Goal: Information Seeking & Learning: Learn about a topic

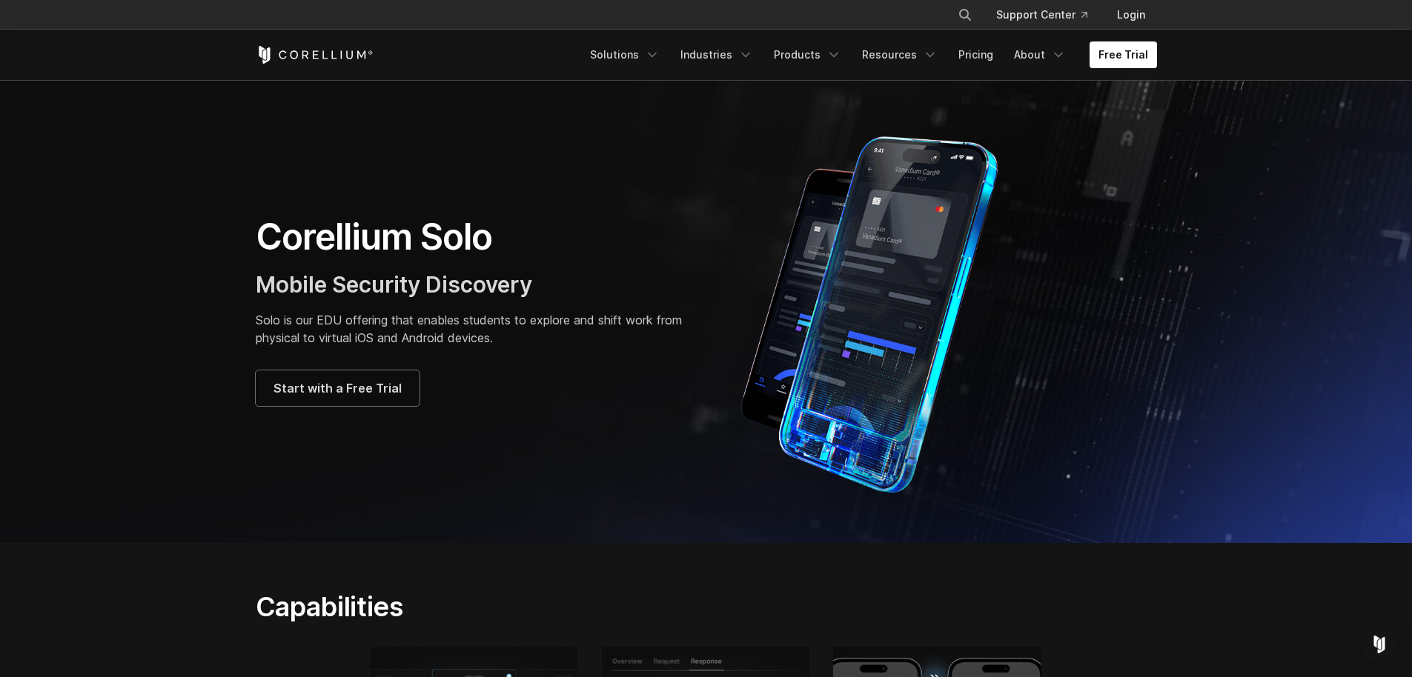
scroll to position [3, 0]
drag, startPoint x: 363, startPoint y: 316, endPoint x: 437, endPoint y: 339, distance: 77.6
click at [422, 322] on p "Solo is our EDU offering that enables students to explore and shift work from p…" at bounding box center [474, 329] width 436 height 36
drag, startPoint x: 374, startPoint y: 394, endPoint x: 382, endPoint y: 394, distance: 7.4
click at [374, 394] on span "Start with a Free Trial" at bounding box center [337, 388] width 128 height 18
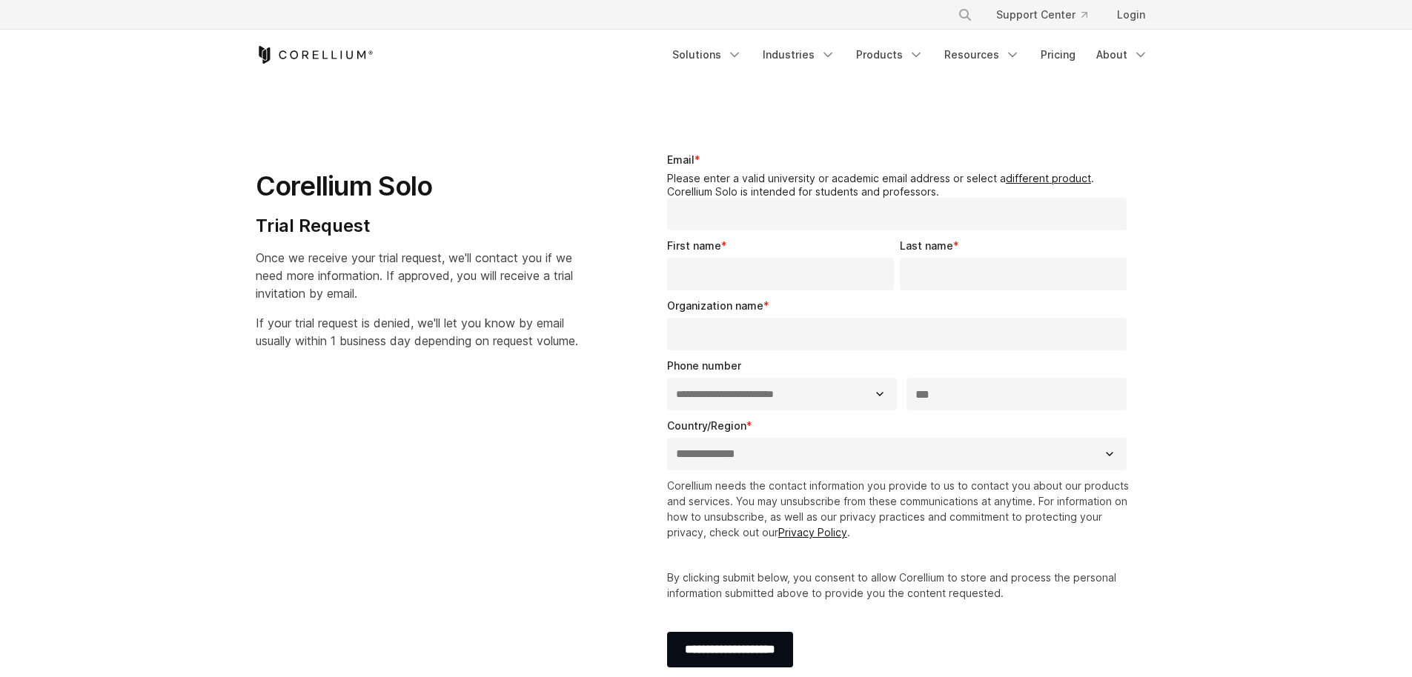
select select "**"
click at [385, 268] on span "Once we receive your trial request, we'll contact you if we need more informati…" at bounding box center [414, 276] width 317 height 50
drag, startPoint x: 385, startPoint y: 268, endPoint x: 385, endPoint y: 288, distance: 20.0
click at [385, 288] on p "Once we receive your trial request, we'll contact you if we need more informati…" at bounding box center [417, 275] width 322 height 53
click at [422, 333] on span "If your trial request is denied, we'll let you know by email usually within 1 b…" at bounding box center [417, 332] width 322 height 33
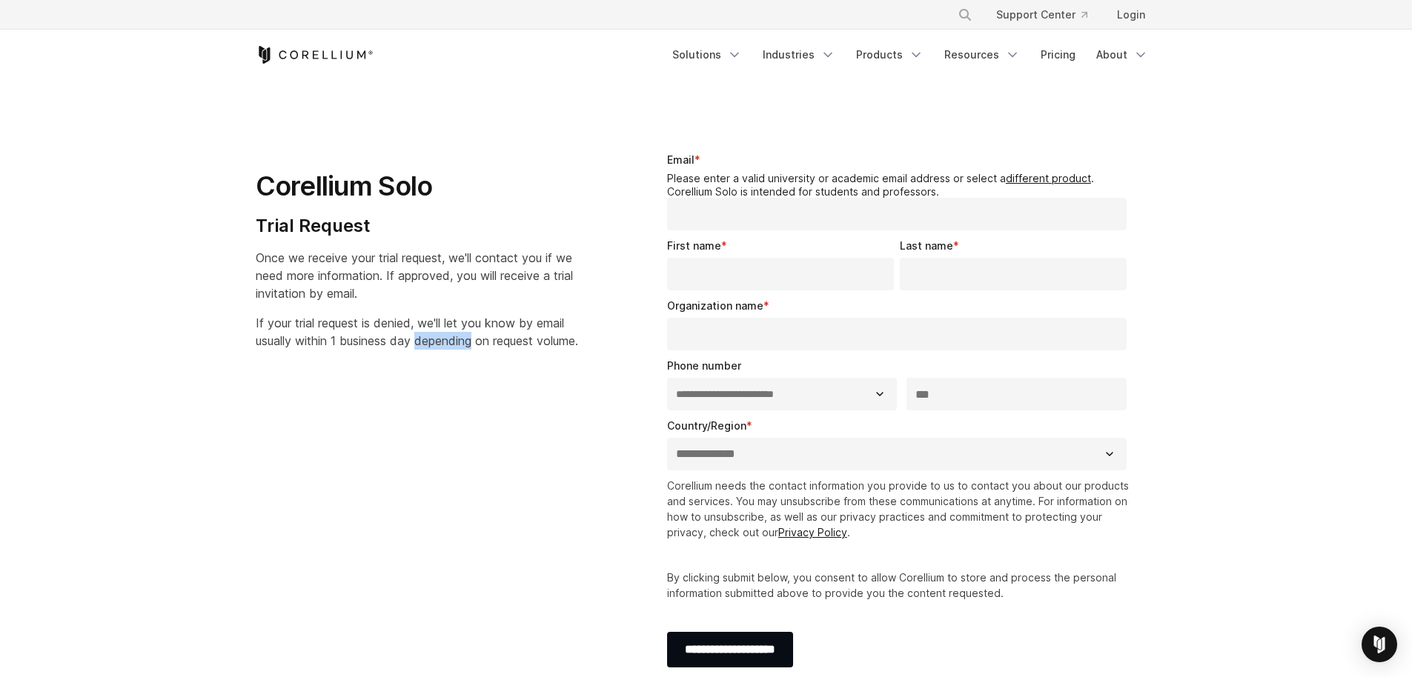
click at [422, 333] on span "If your trial request is denied, we'll let you know by email usually within 1 b…" at bounding box center [417, 332] width 322 height 33
click at [762, 226] on input "Email *" at bounding box center [897, 214] width 460 height 33
click at [760, 188] on legend "Please enter a valid university or academic email address or select a different…" at bounding box center [900, 185] width 466 height 26
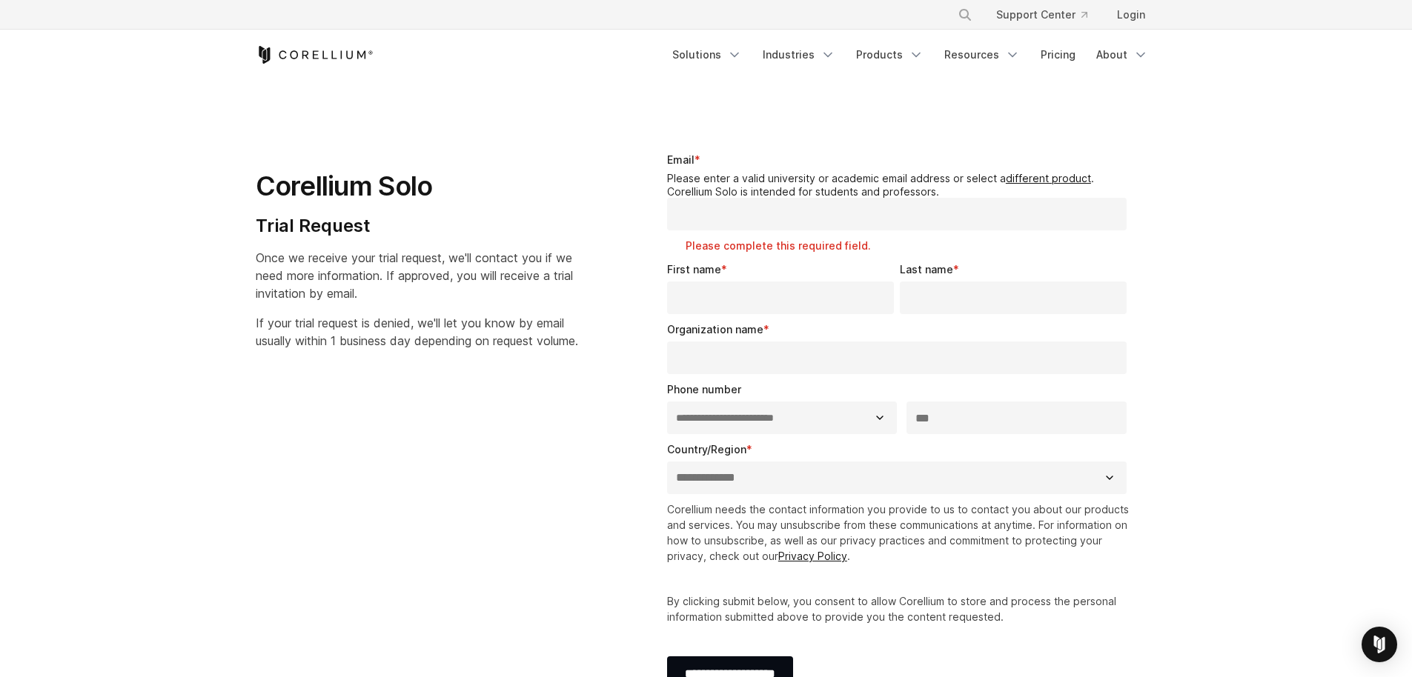
drag, startPoint x: 188, startPoint y: 86, endPoint x: 273, endPoint y: 118, distance: 90.3
click at [273, 118] on section "**********" at bounding box center [706, 429] width 1412 height 697
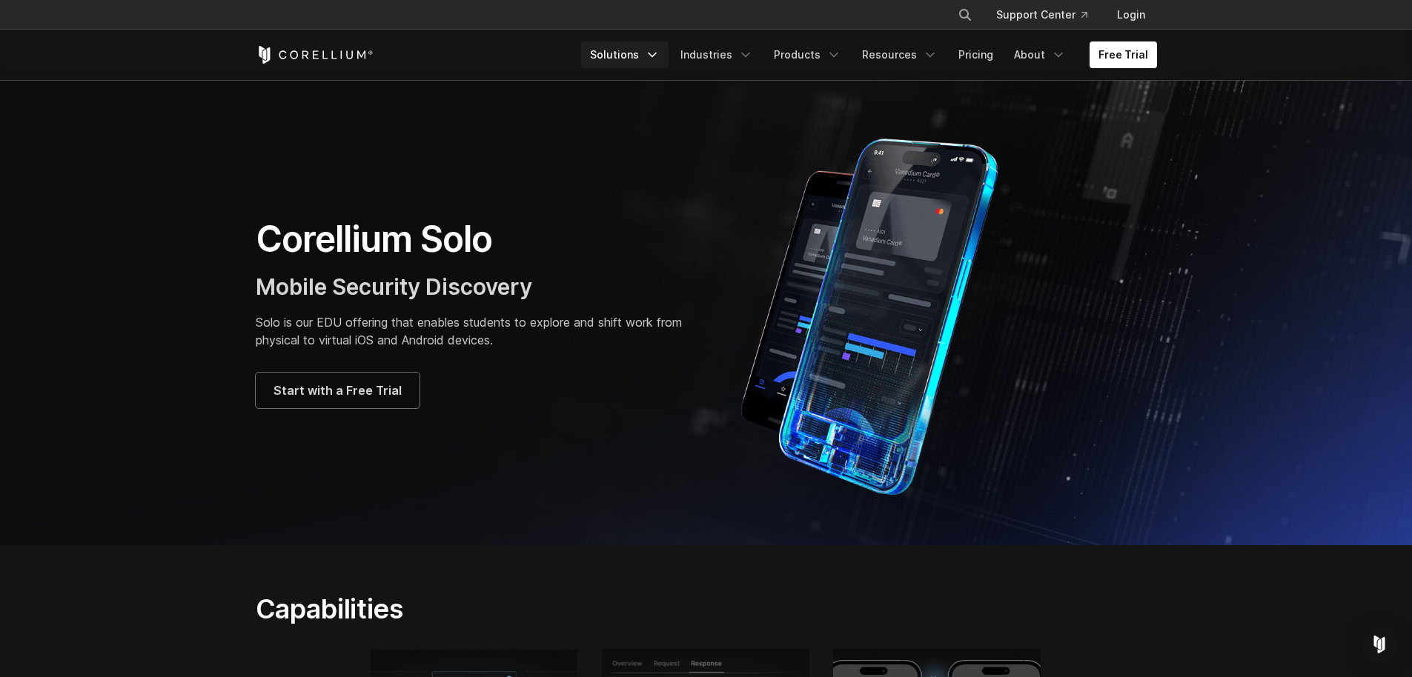
click at [640, 52] on link "Solutions" at bounding box center [624, 55] width 87 height 27
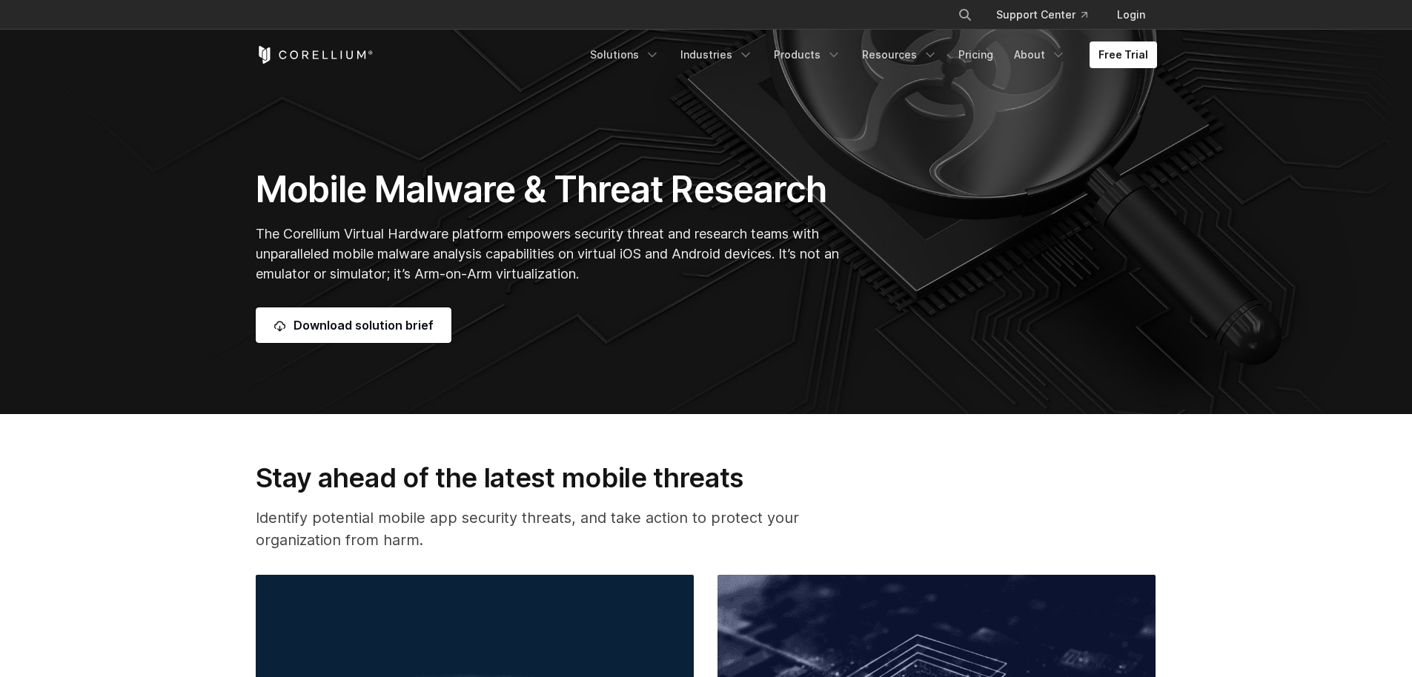
scroll to position [299, 0]
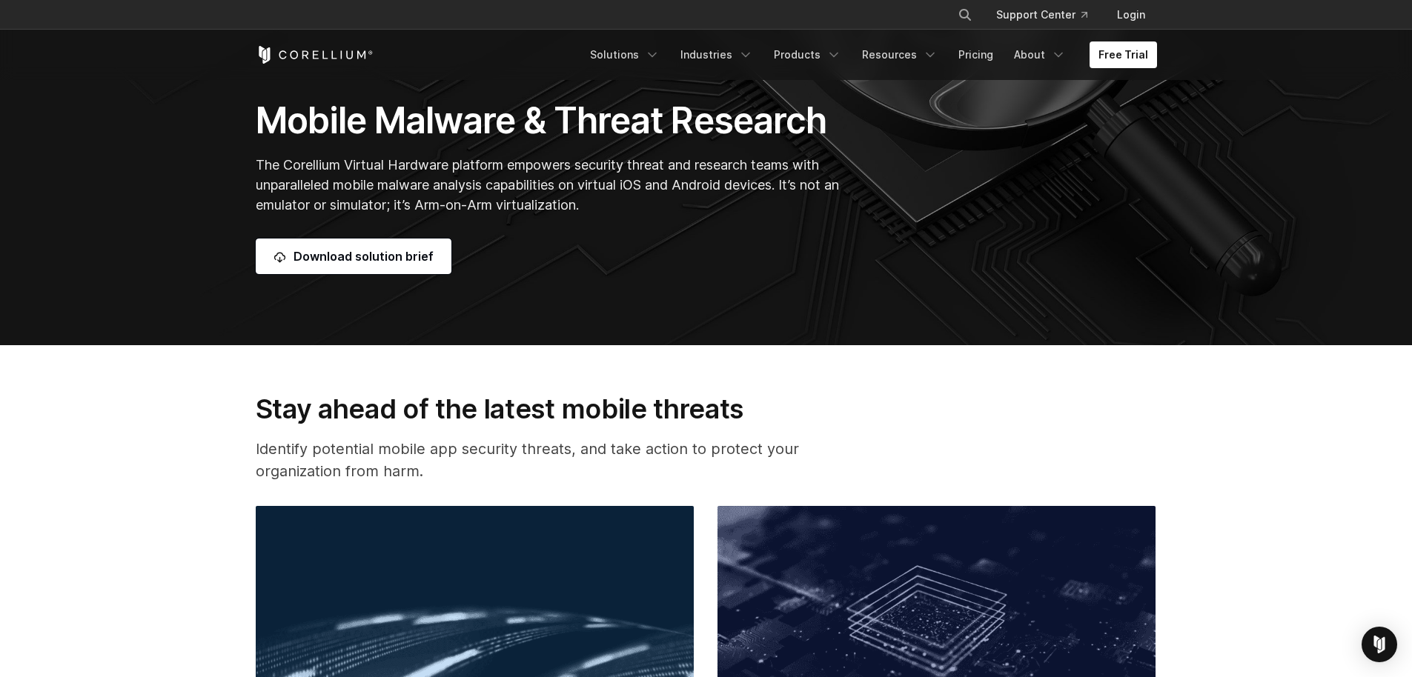
click at [398, 165] on span "The Corellium Virtual Hardware platform empowers security threat and research t…" at bounding box center [547, 185] width 583 height 56
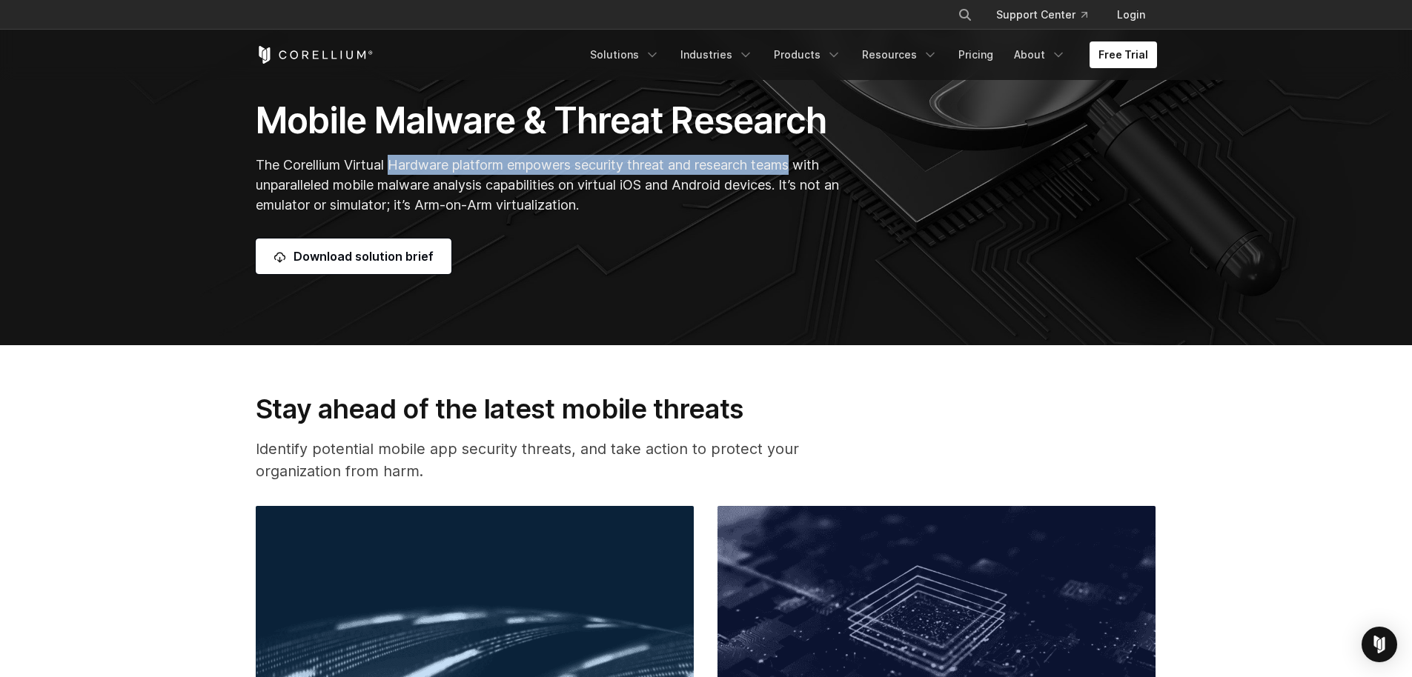
drag, startPoint x: 398, startPoint y: 165, endPoint x: 777, endPoint y: 159, distance: 378.8
click at [777, 159] on span "The Corellium Virtual Hardware platform empowers security threat and research t…" at bounding box center [547, 185] width 583 height 56
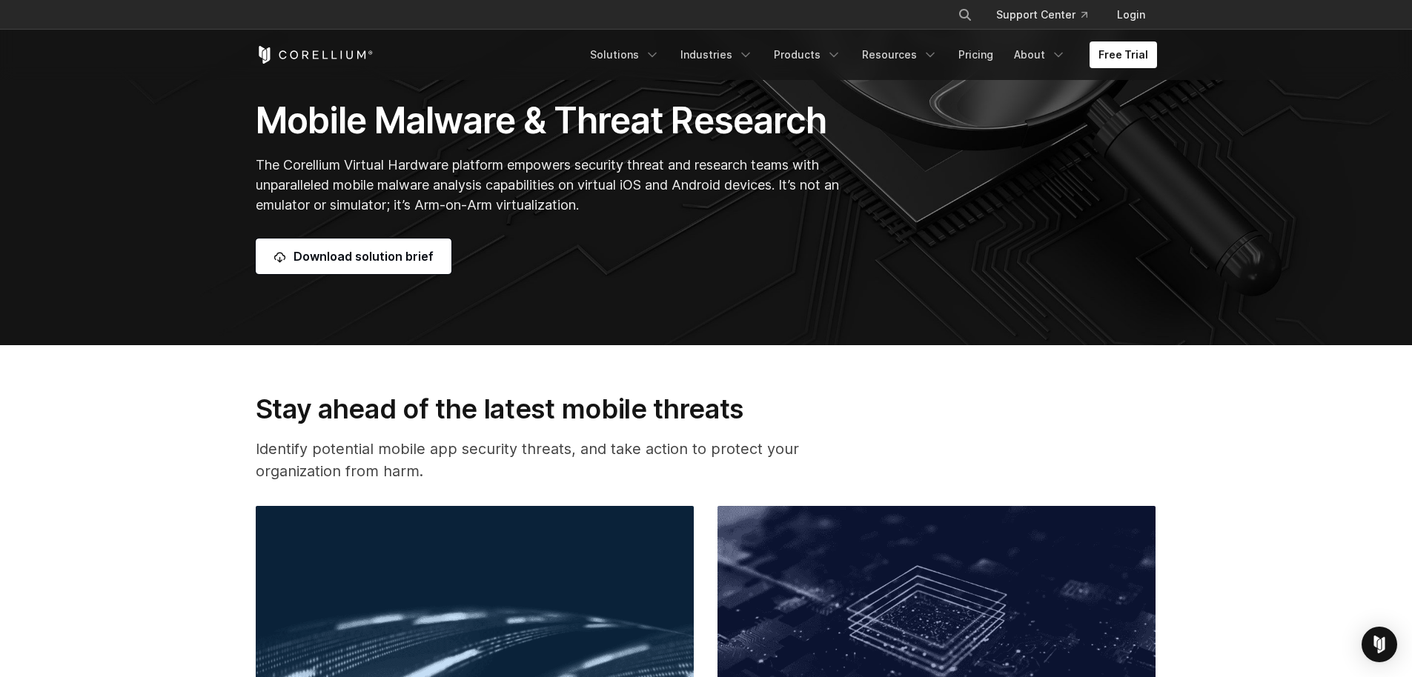
click at [365, 186] on span "The Corellium Virtual Hardware platform empowers security threat and research t…" at bounding box center [547, 185] width 583 height 56
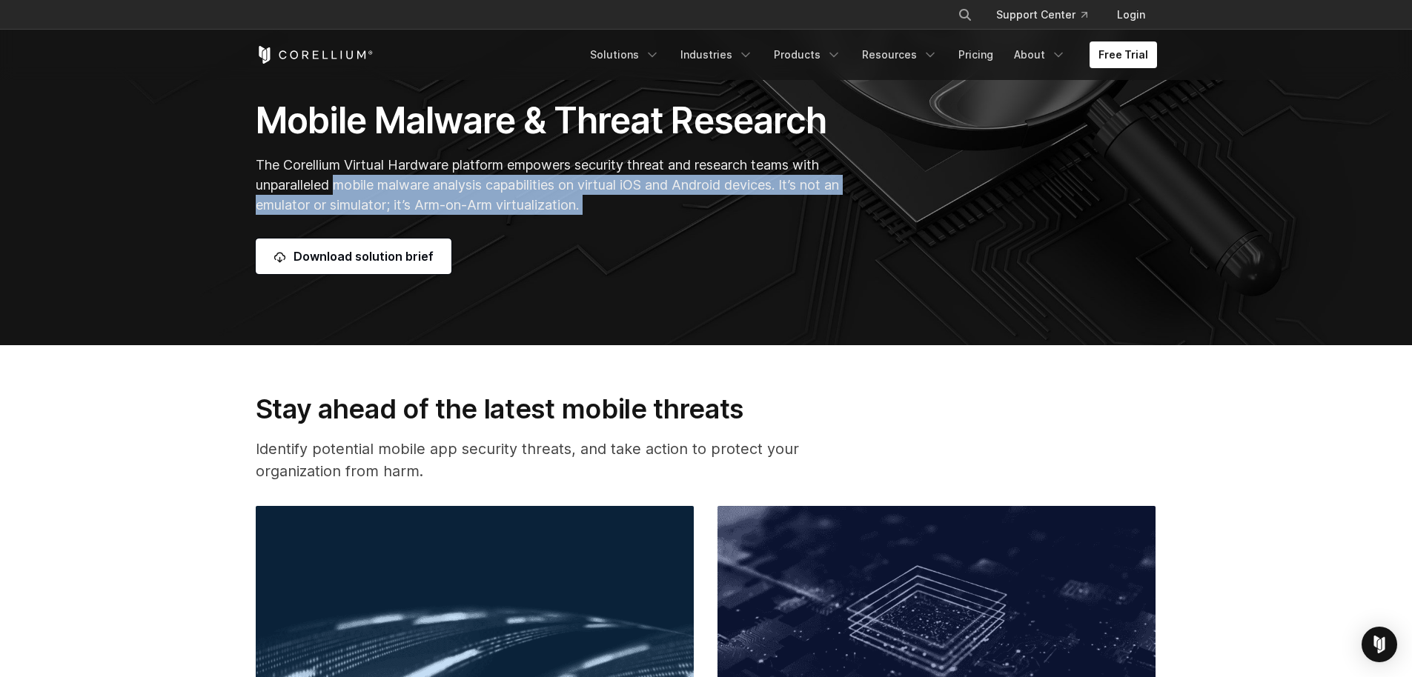
drag, startPoint x: 365, startPoint y: 186, endPoint x: 687, endPoint y: 196, distance: 321.8
click at [687, 196] on p "The Corellium Virtual Hardware platform empowers security threat and research t…" at bounding box center [551, 185] width 591 height 60
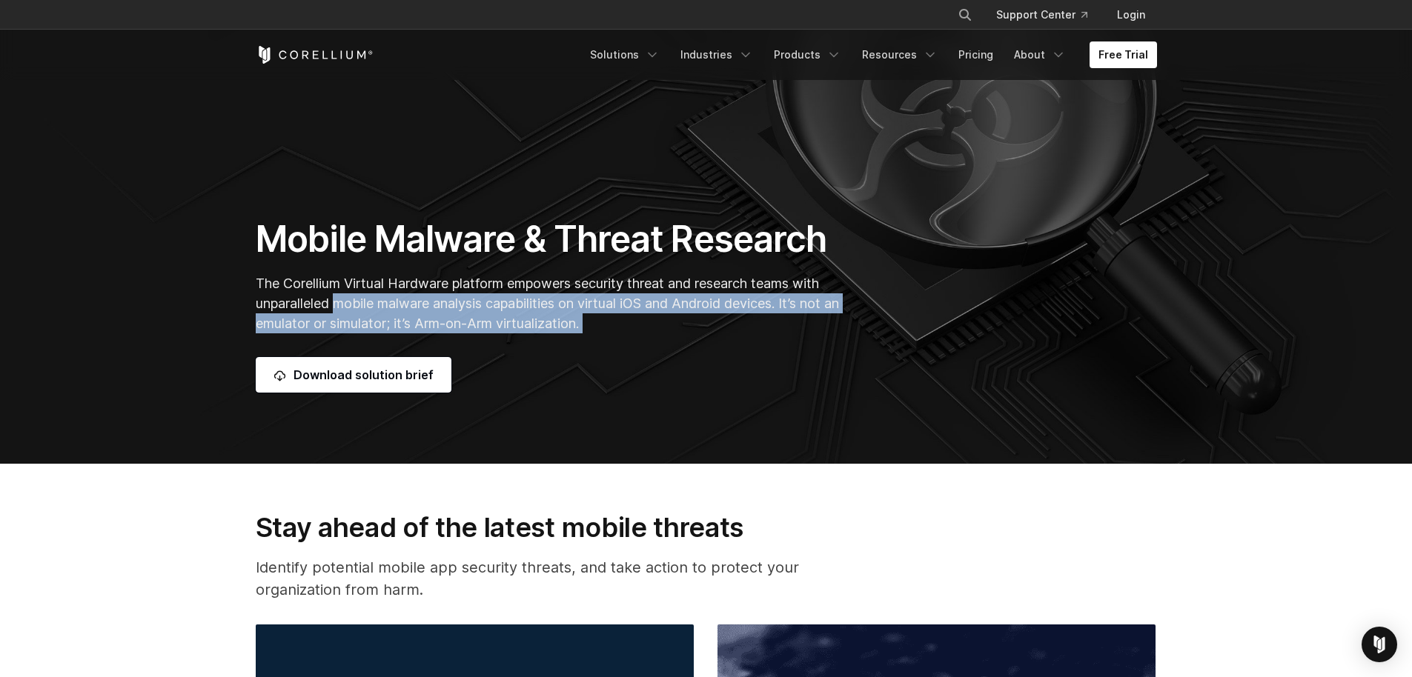
scroll to position [175, 0]
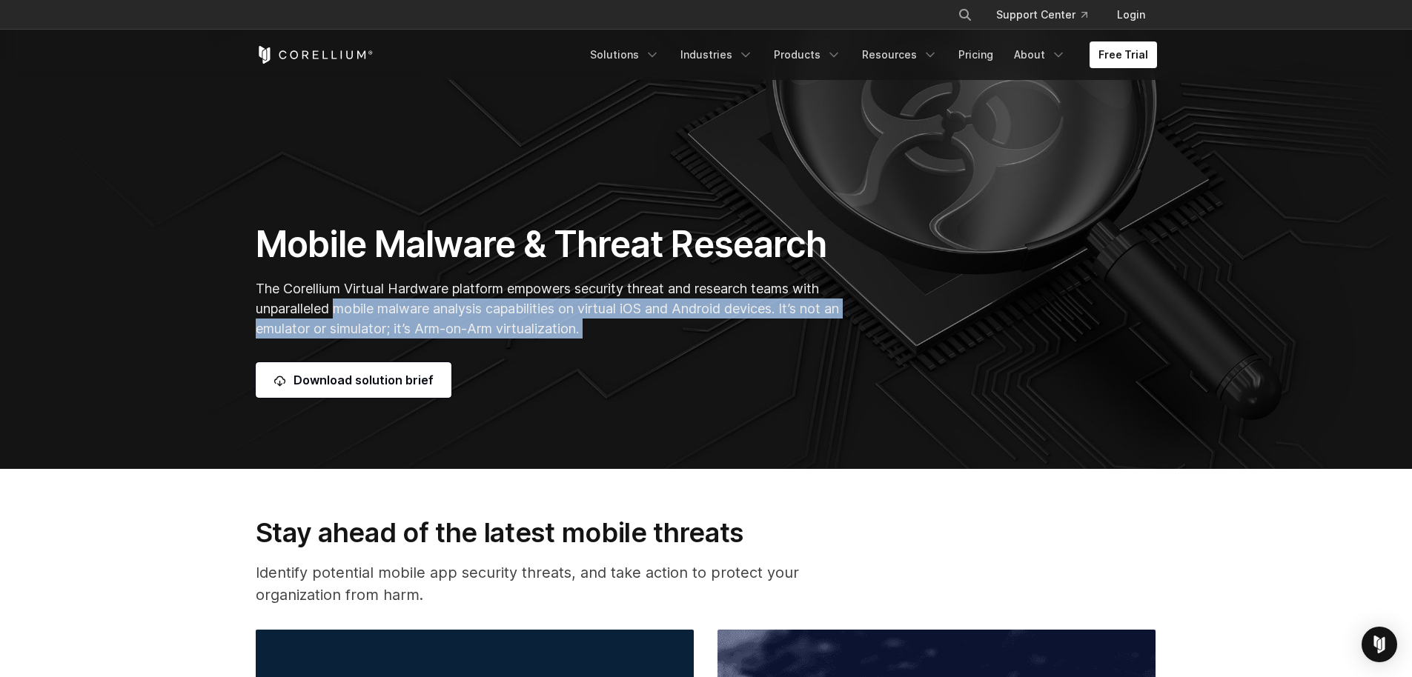
click at [430, 324] on span "The Corellium Virtual Hardware platform empowers security threat and research t…" at bounding box center [547, 309] width 583 height 56
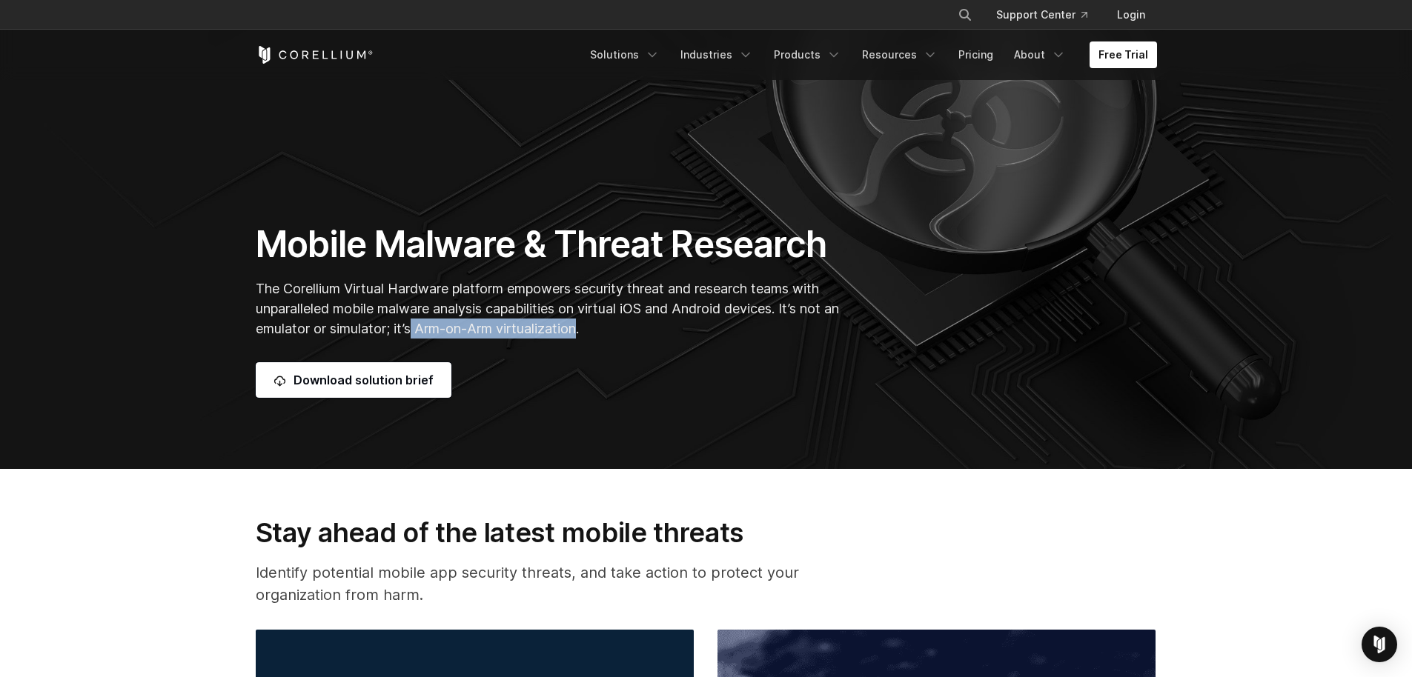
drag, startPoint x: 430, startPoint y: 324, endPoint x: 573, endPoint y: 324, distance: 143.0
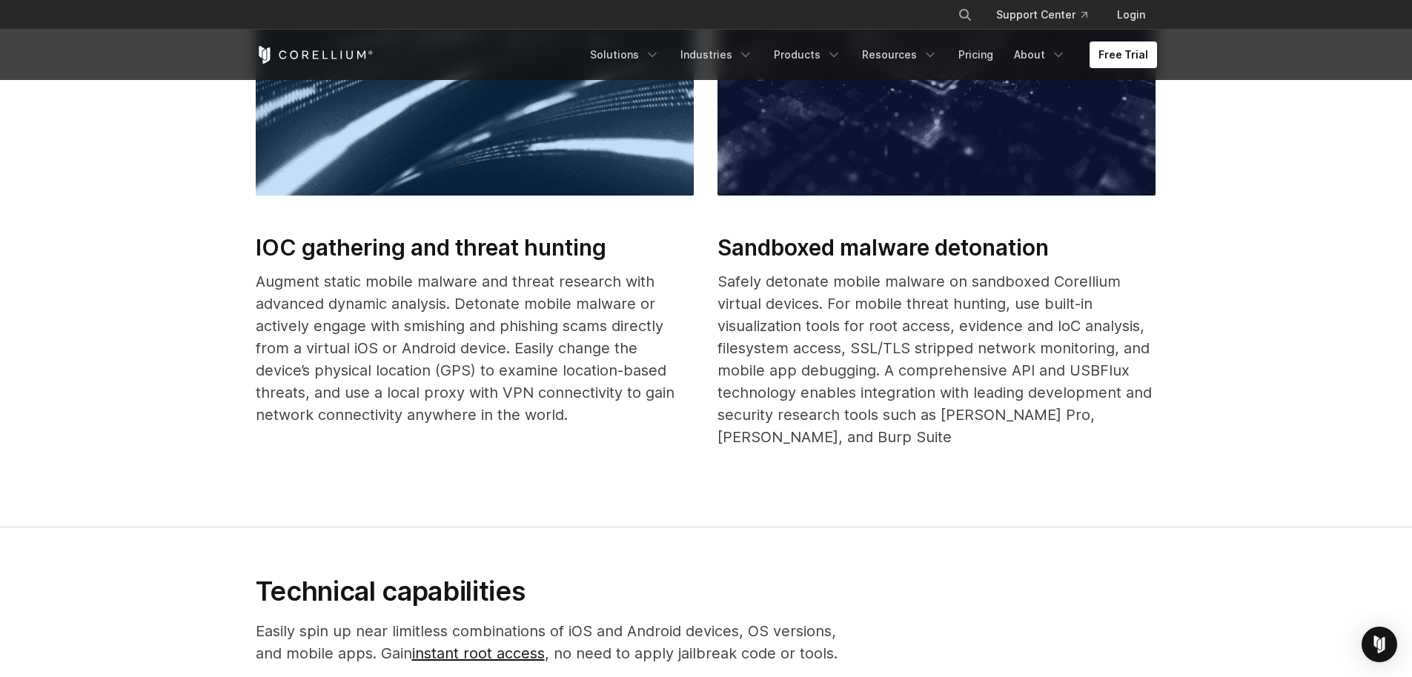
scroll to position [929, 0]
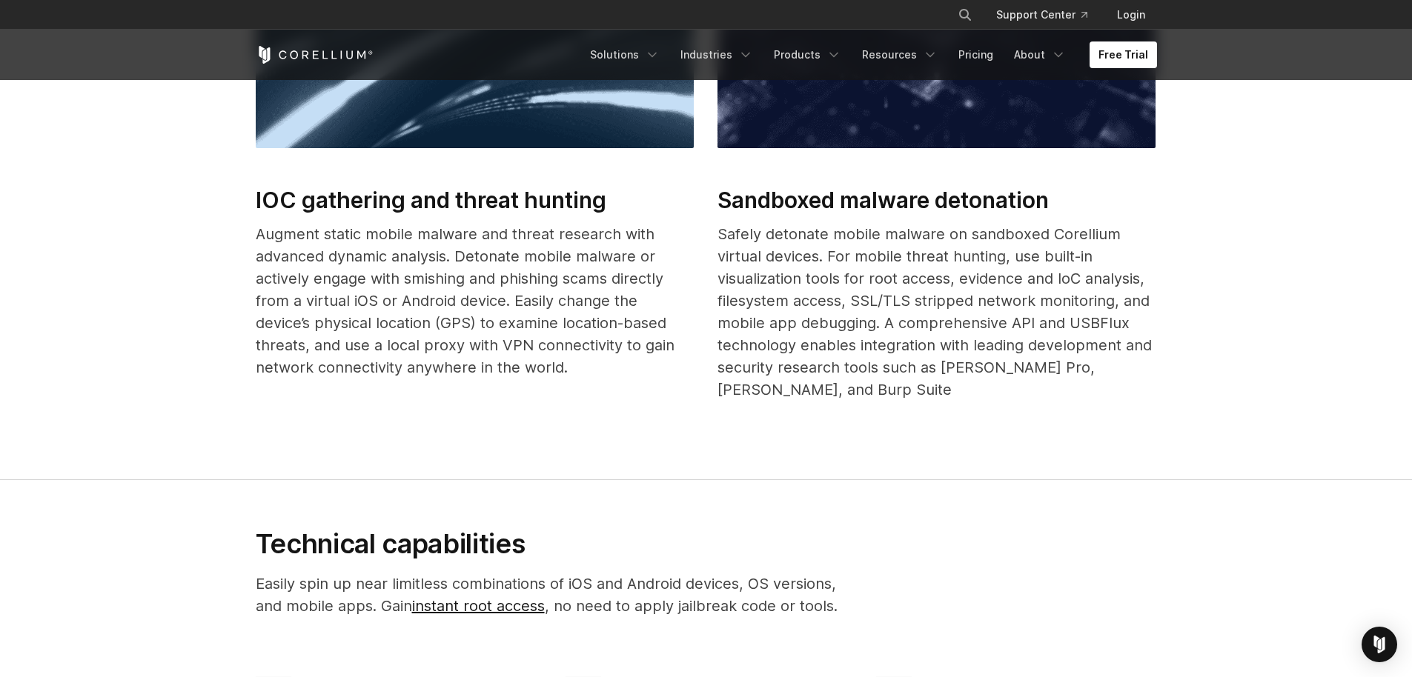
drag, startPoint x: 400, startPoint y: 236, endPoint x: 424, endPoint y: 328, distance: 94.9
click at [417, 307] on p "Augment static mobile malware and threat research with advanced dynamic analysi…" at bounding box center [475, 301] width 438 height 156
drag, startPoint x: 422, startPoint y: 274, endPoint x: 441, endPoint y: 353, distance: 80.9
click at [439, 337] on p "Augment static mobile malware and threat research with advanced dynamic analysi…" at bounding box center [475, 301] width 438 height 156
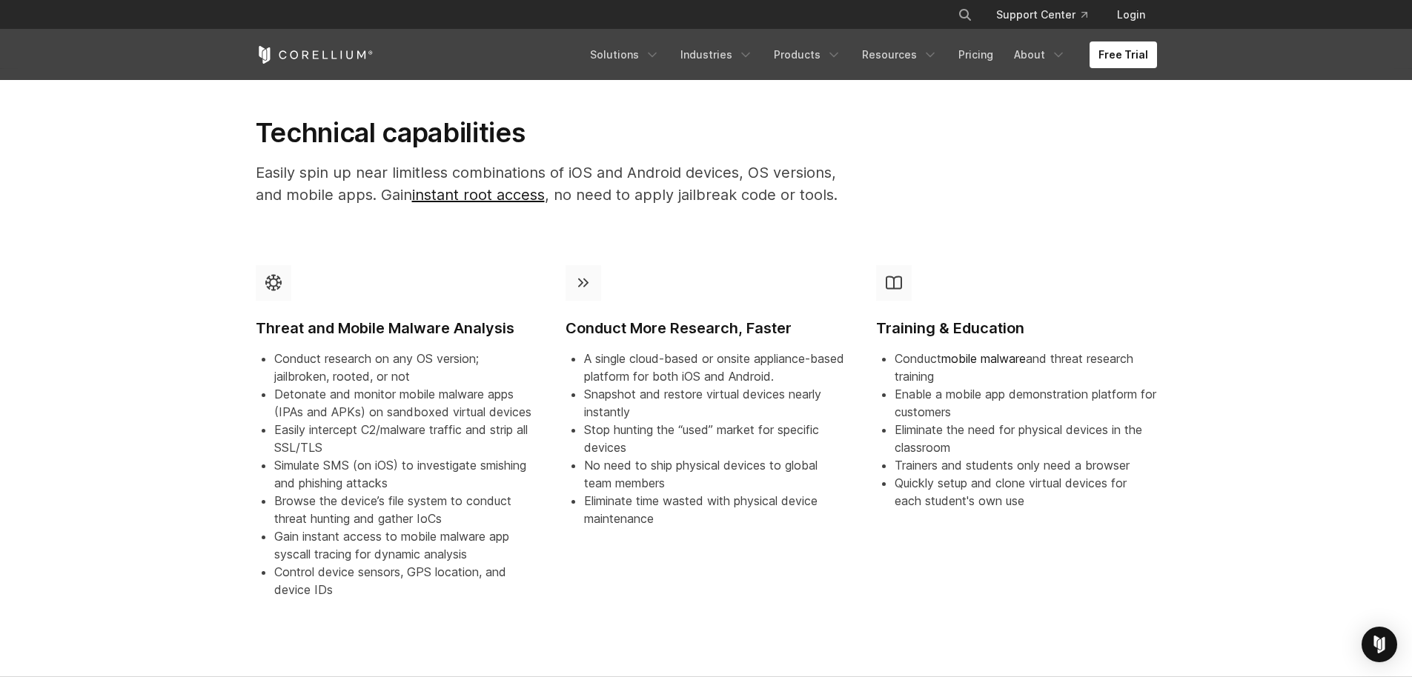
drag, startPoint x: 394, startPoint y: 363, endPoint x: 406, endPoint y: 435, distance: 73.0
click at [394, 397] on ul "Conduct research on any OS version; jailbroken, rooted, or not Detonate and mon…" at bounding box center [396, 474] width 281 height 249
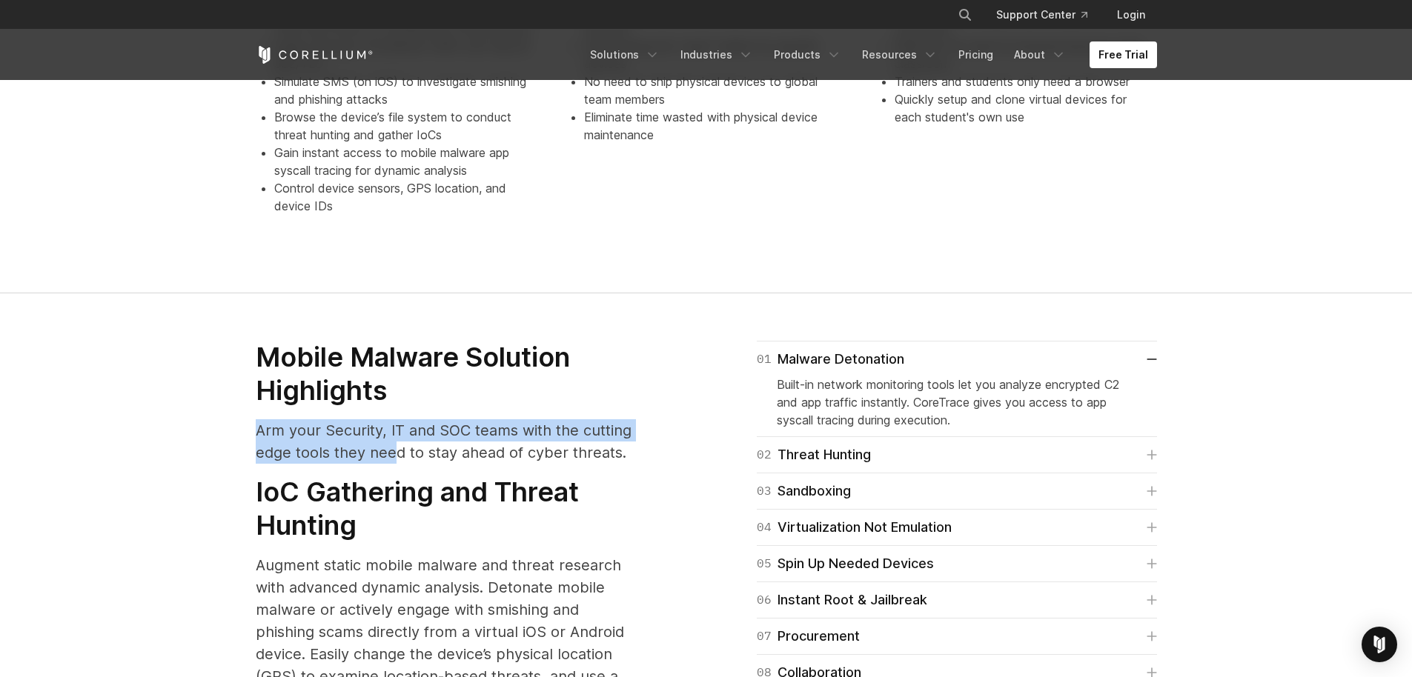
drag, startPoint x: 377, startPoint y: 391, endPoint x: 405, endPoint y: 443, distance: 59.7
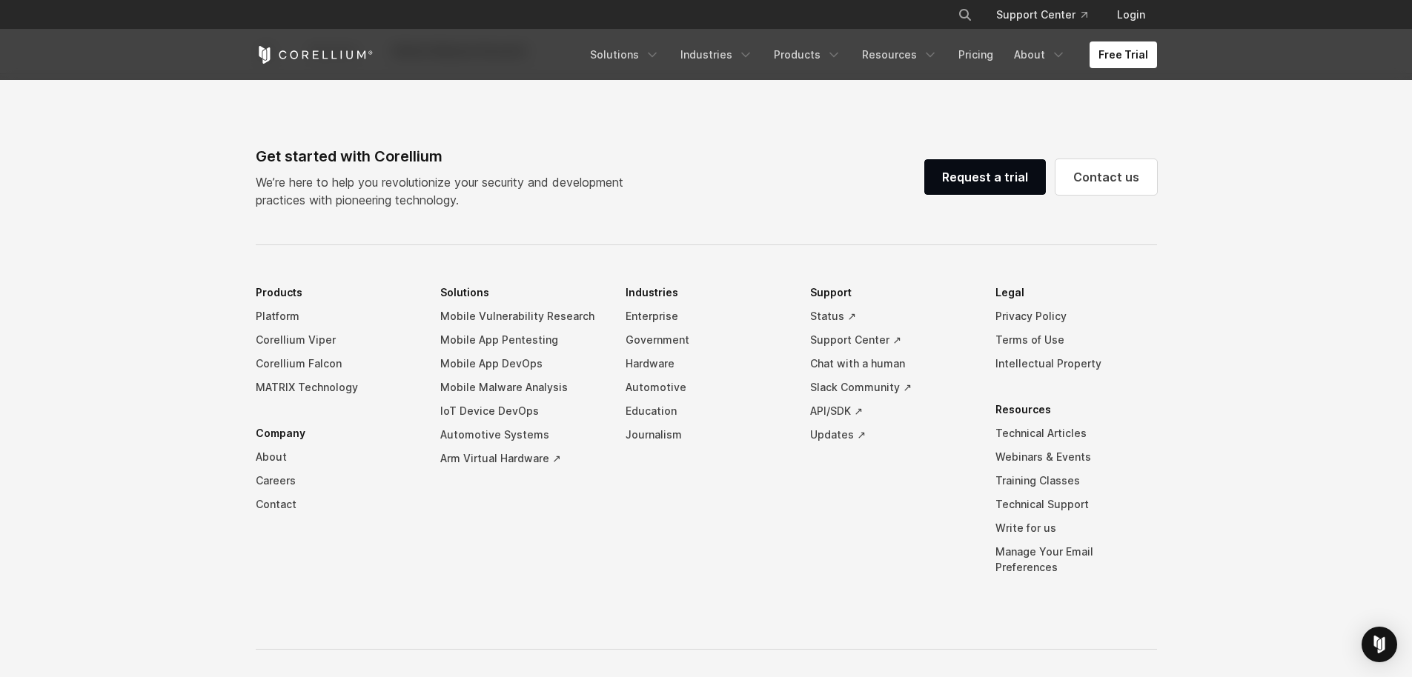
scroll to position [3824, 0]
click at [818, 57] on link "Products" at bounding box center [807, 55] width 85 height 27
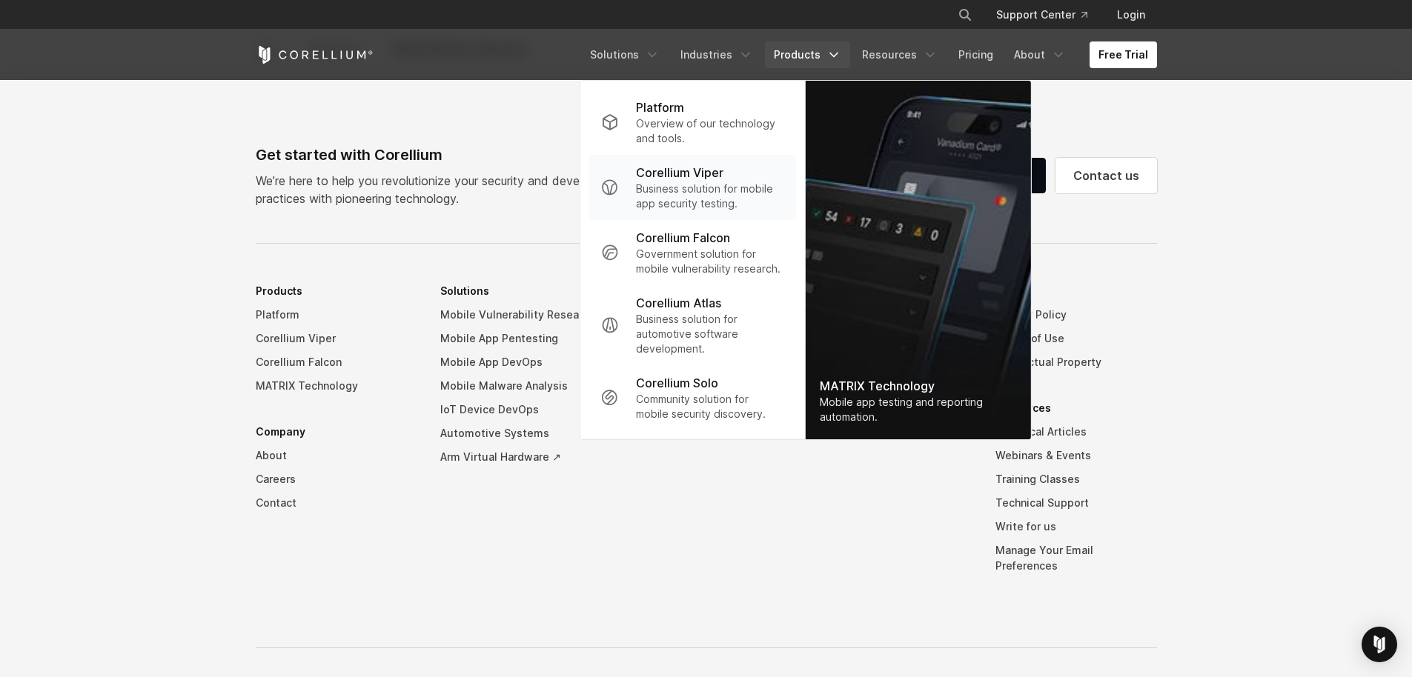
click at [717, 191] on p "Business solution for mobile app security testing." at bounding box center [709, 197] width 147 height 30
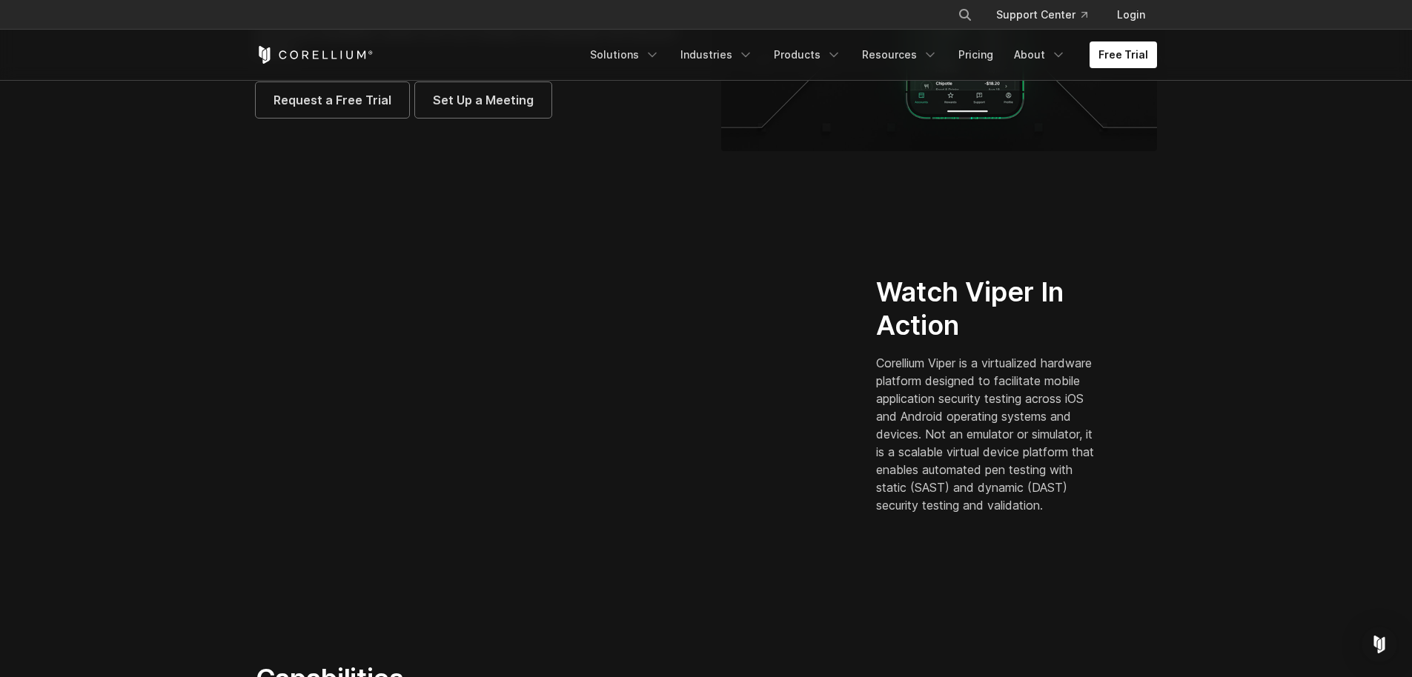
scroll to position [273, 0]
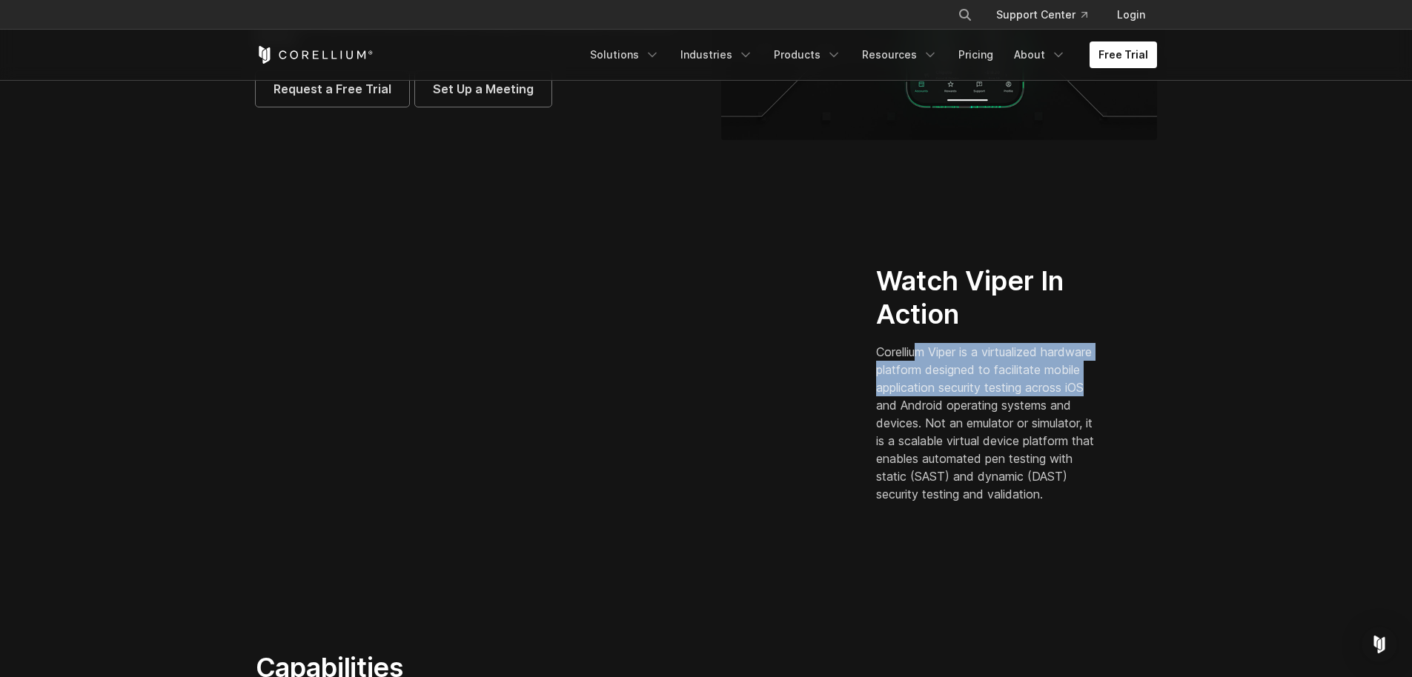
drag, startPoint x: 920, startPoint y: 338, endPoint x: 935, endPoint y: 402, distance: 65.4
click at [935, 401] on p "Corellium Viper is a virtualized hardware platform designed to facilitate mobil…" at bounding box center [988, 423] width 225 height 160
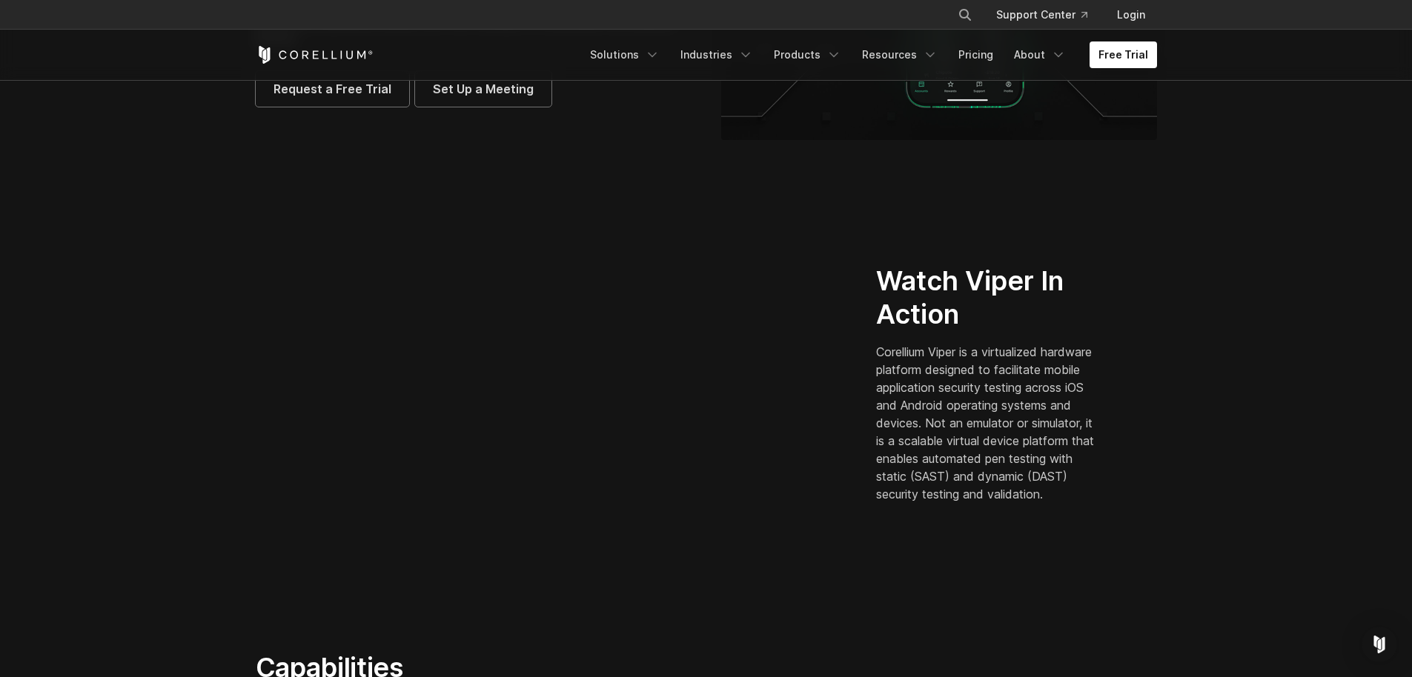
click at [957, 399] on p "Corellium Viper is a virtualized hardware platform designed to facilitate mobil…" at bounding box center [988, 423] width 225 height 160
click at [952, 434] on p "Corellium Viper is a virtualized hardware platform designed to facilitate mobil…" at bounding box center [988, 423] width 225 height 160
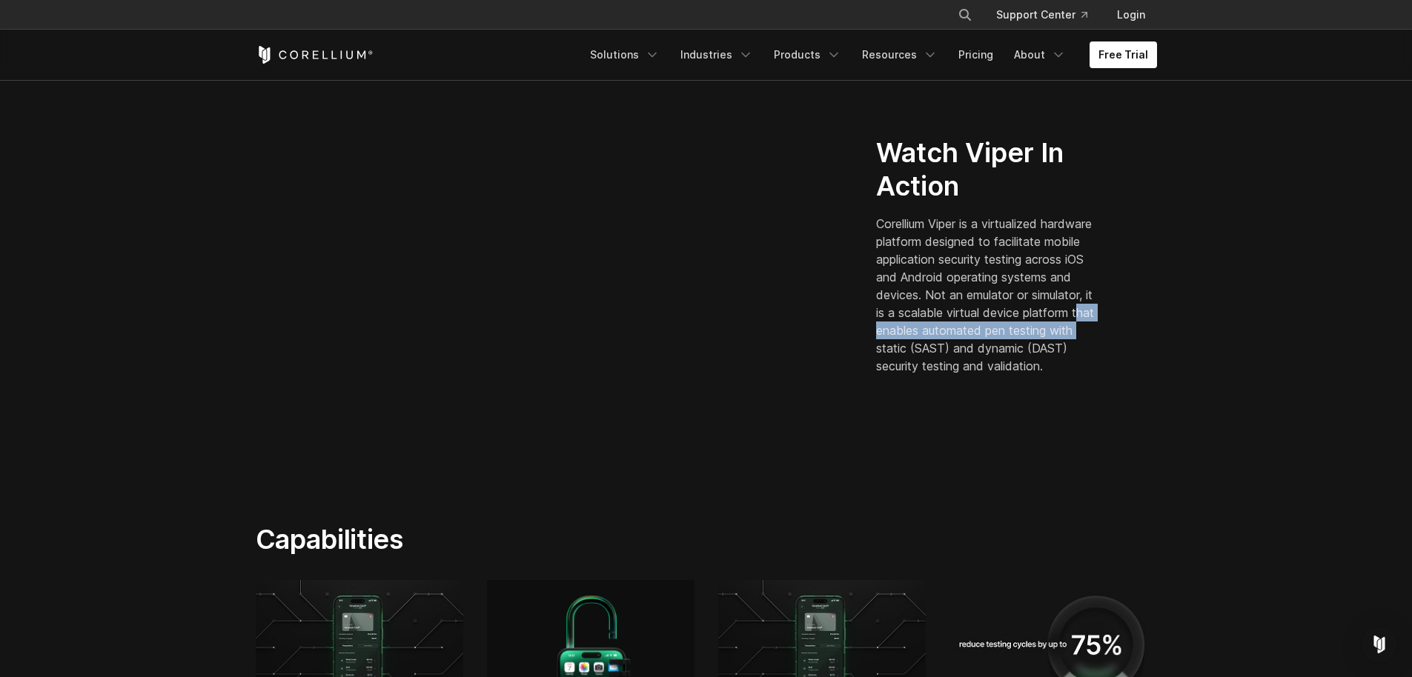
drag, startPoint x: 971, startPoint y: 330, endPoint x: 972, endPoint y: 391, distance: 61.5
click at [972, 349] on p "Corellium Viper is a virtualized hardware platform designed to facilitate mobil…" at bounding box center [988, 295] width 225 height 160
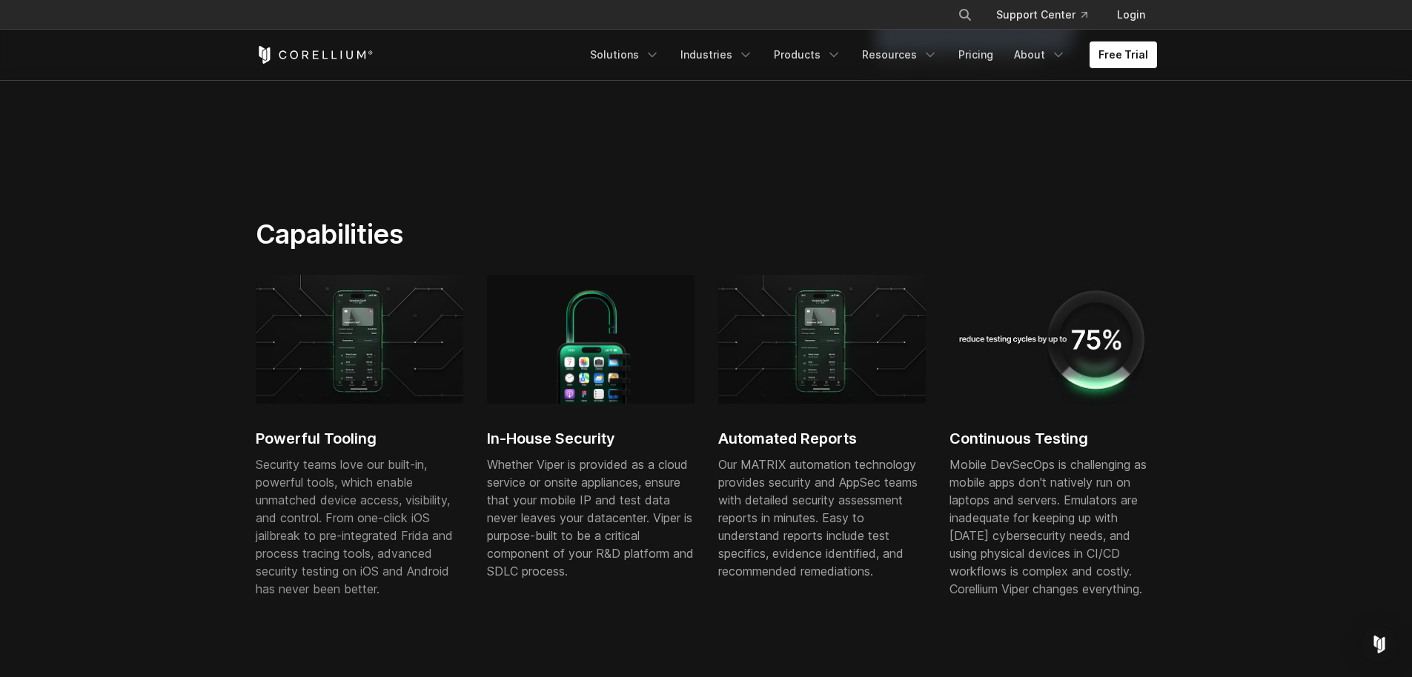
drag, startPoint x: 268, startPoint y: 474, endPoint x: 282, endPoint y: 517, distance: 45.2
click at [277, 500] on p "Security teams love our built-in, powerful tools, which enable unmatched device…" at bounding box center [360, 527] width 208 height 142
drag, startPoint x: 329, startPoint y: 475, endPoint x: 377, endPoint y: 577, distance: 113.1
click at [377, 577] on span "Security teams love our built-in, powerful tools, which enable unmatched device…" at bounding box center [354, 526] width 197 height 139
click at [379, 556] on span "Security teams love our built-in, powerful tools, which enable unmatched device…" at bounding box center [354, 526] width 197 height 139
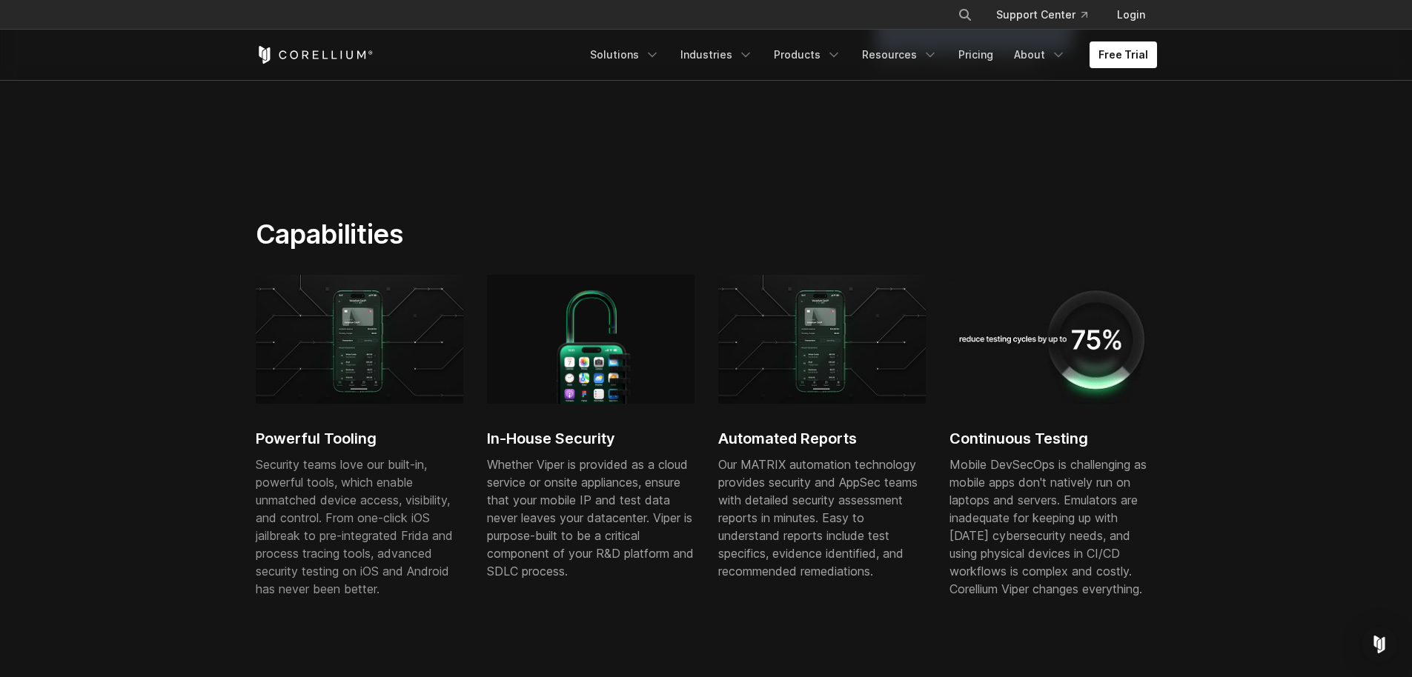
drag, startPoint x: 379, startPoint y: 556, endPoint x: 384, endPoint y: 578, distance: 22.7
click at [384, 578] on span "Security teams love our built-in, powerful tools, which enable unmatched device…" at bounding box center [354, 526] width 197 height 139
click at [563, 465] on div "Whether Viper is provided as a cloud service or onsite appliances, ensure that …" at bounding box center [591, 518] width 208 height 125
drag, startPoint x: 563, startPoint y: 465, endPoint x: 574, endPoint y: 544, distance: 79.2
click at [572, 543] on div "Whether Viper is provided as a cloud service or onsite appliances, ensure that …" at bounding box center [591, 518] width 208 height 125
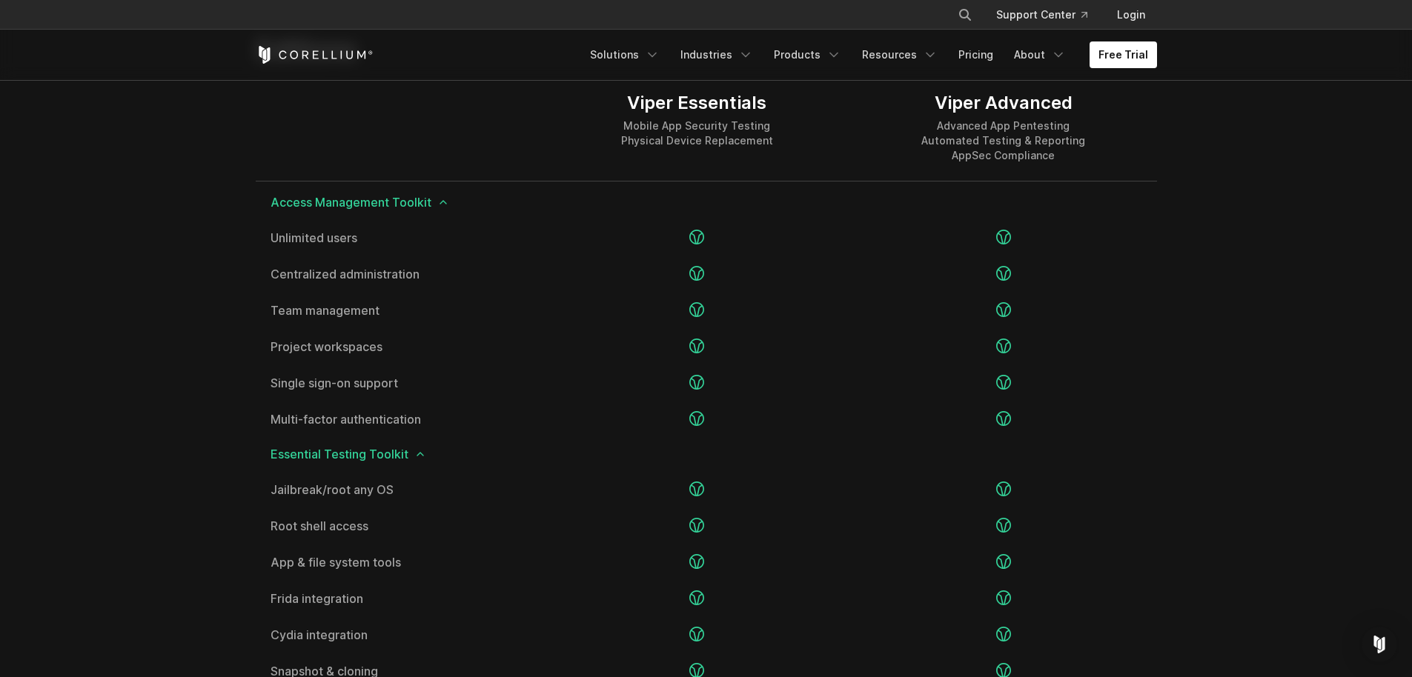
scroll to position [1874, 0]
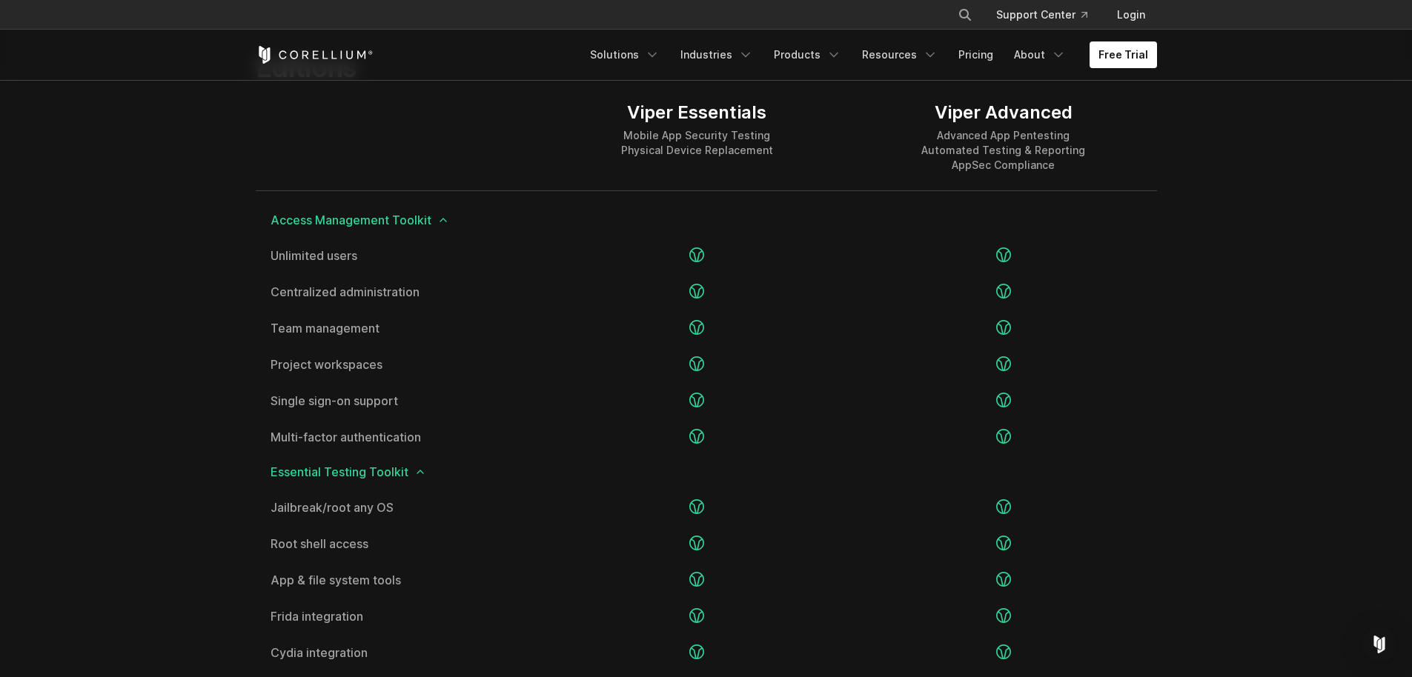
click at [441, 220] on icon at bounding box center [443, 220] width 12 height 12
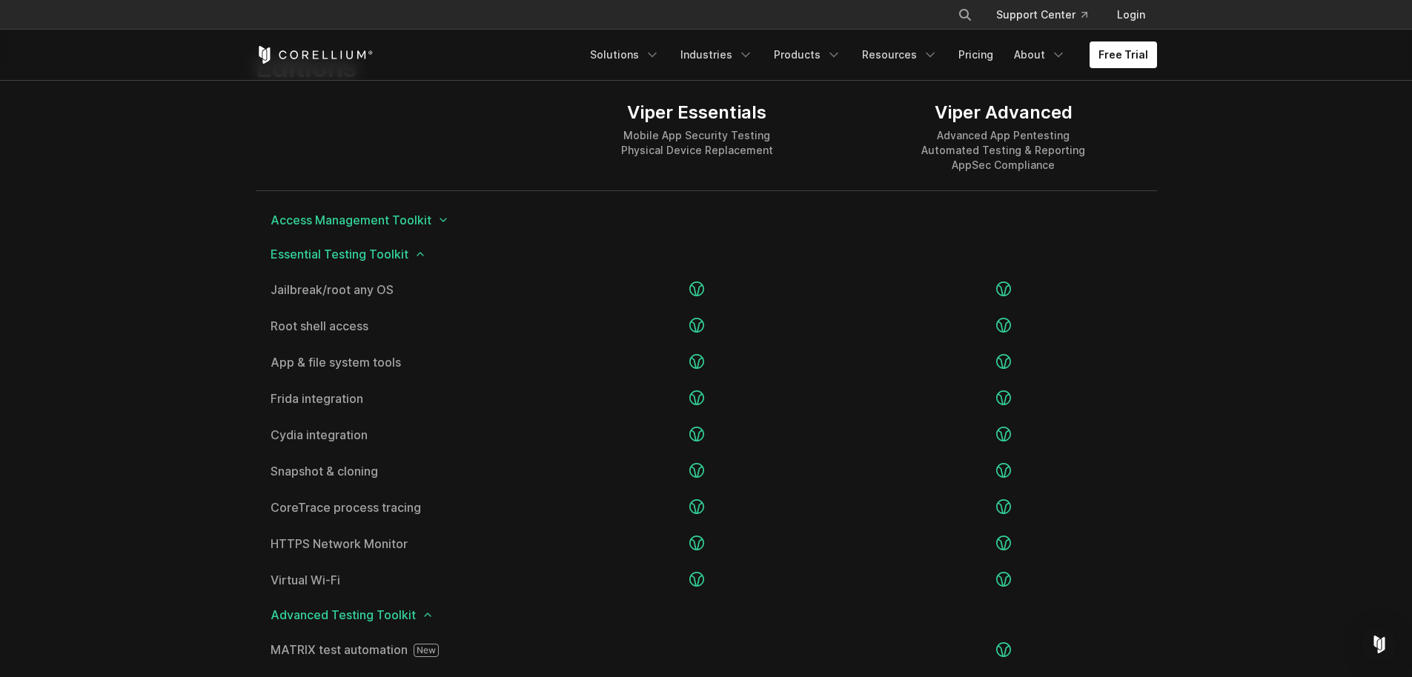
click at [441, 220] on polyline at bounding box center [443, 220] width 6 height 3
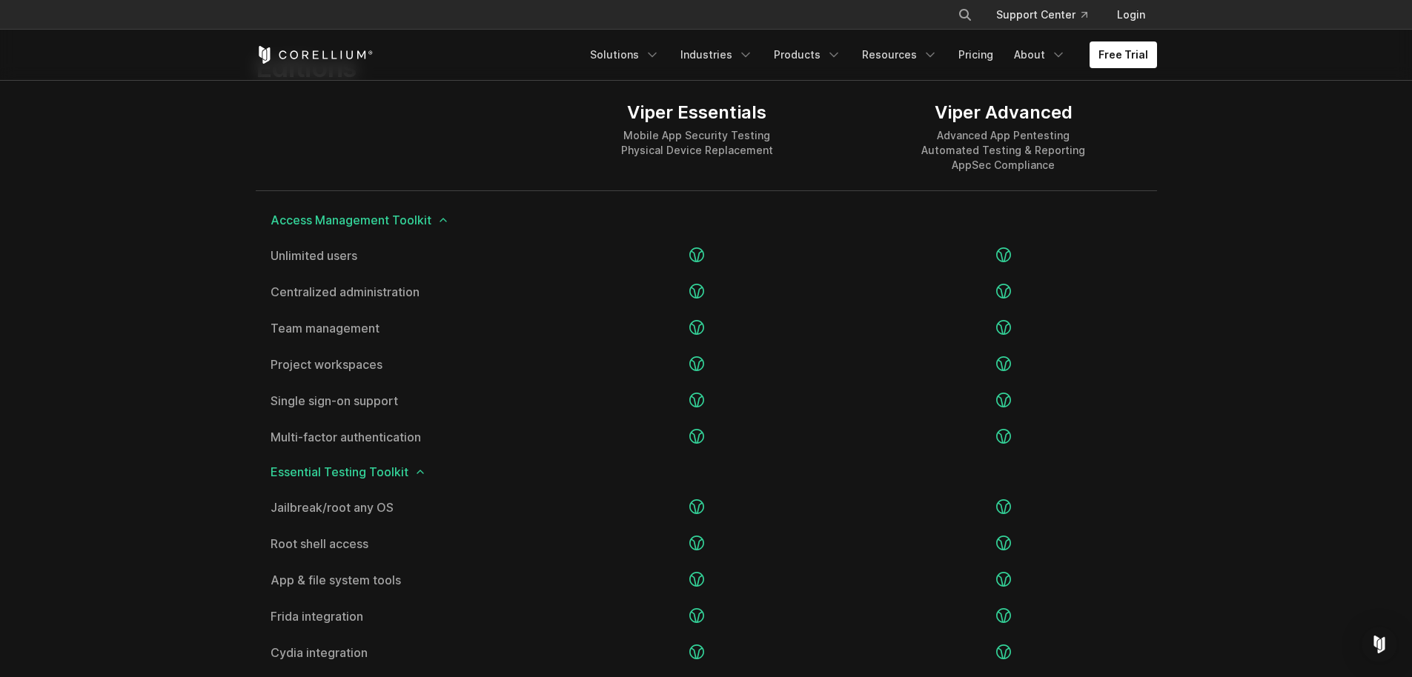
click at [444, 221] on polyline at bounding box center [443, 220] width 6 height 3
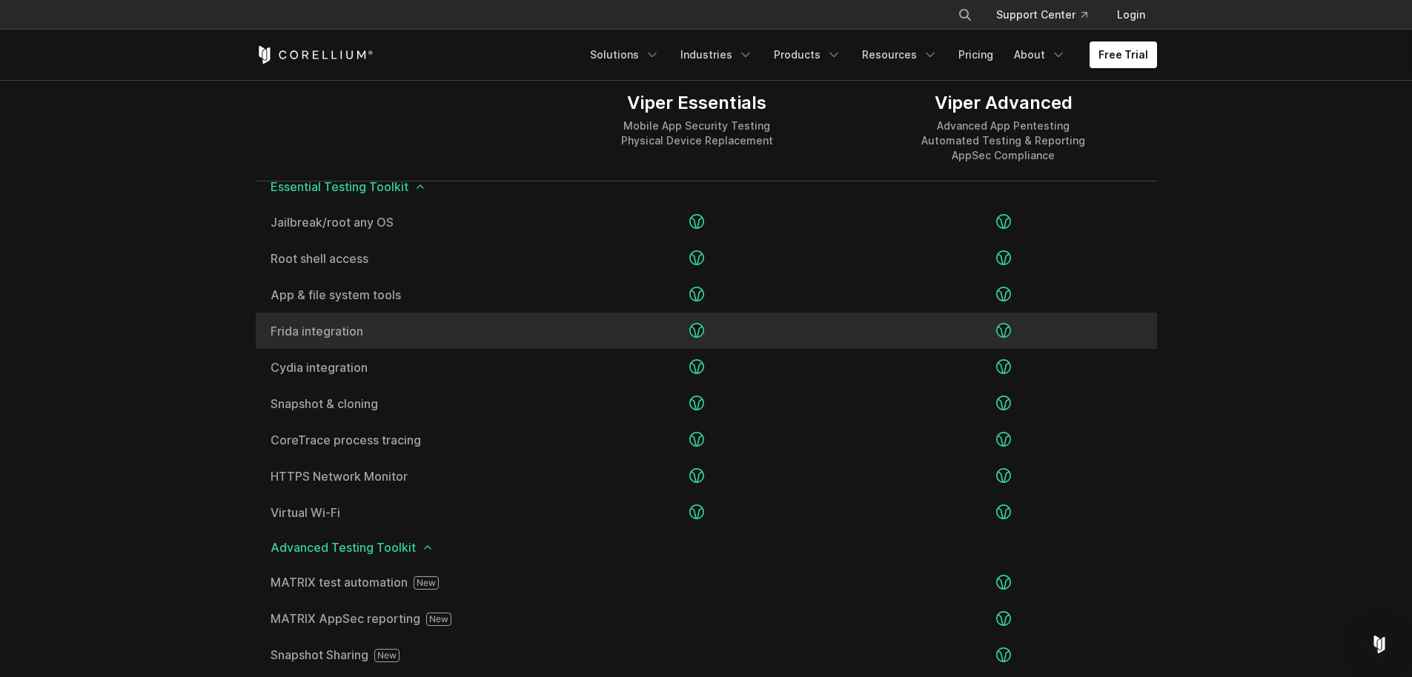
scroll to position [1955, 0]
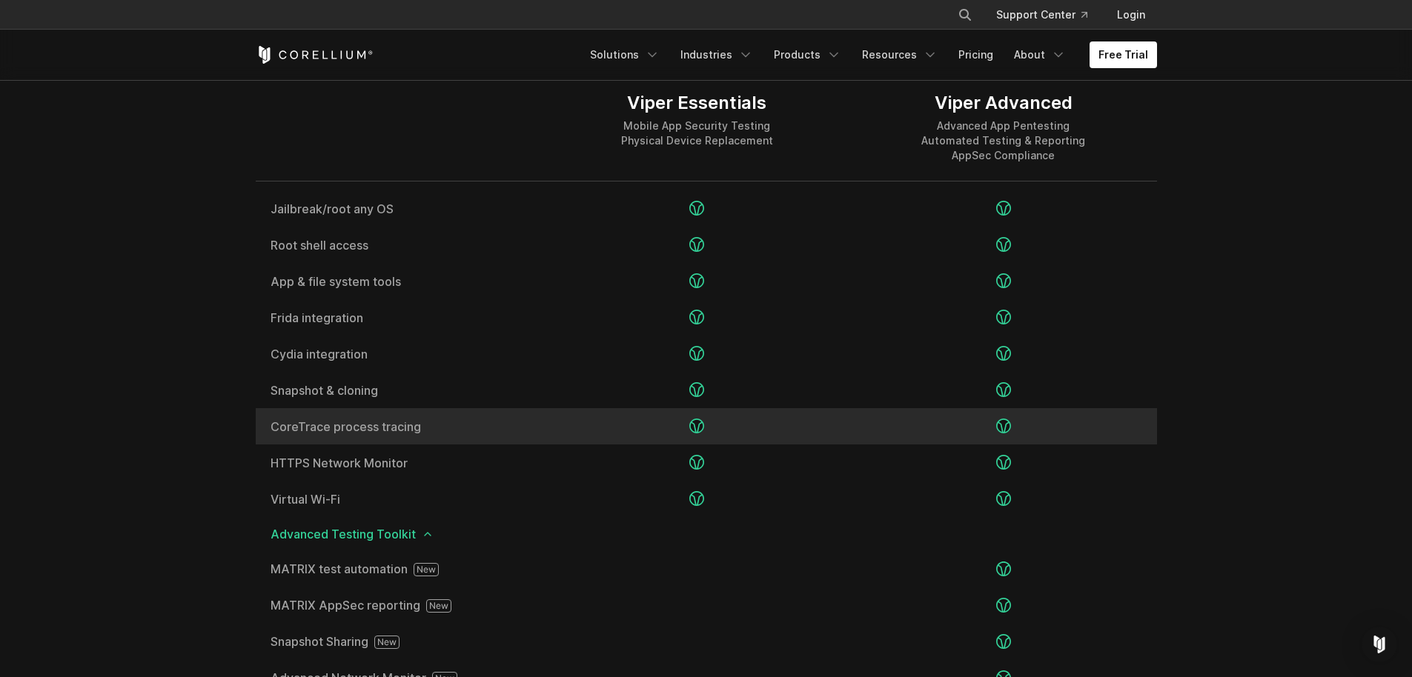
click at [423, 438] on div "CoreTrace process tracing" at bounding box center [400, 426] width 288 height 36
click at [391, 423] on span "CoreTrace process tracing" at bounding box center [400, 427] width 259 height 12
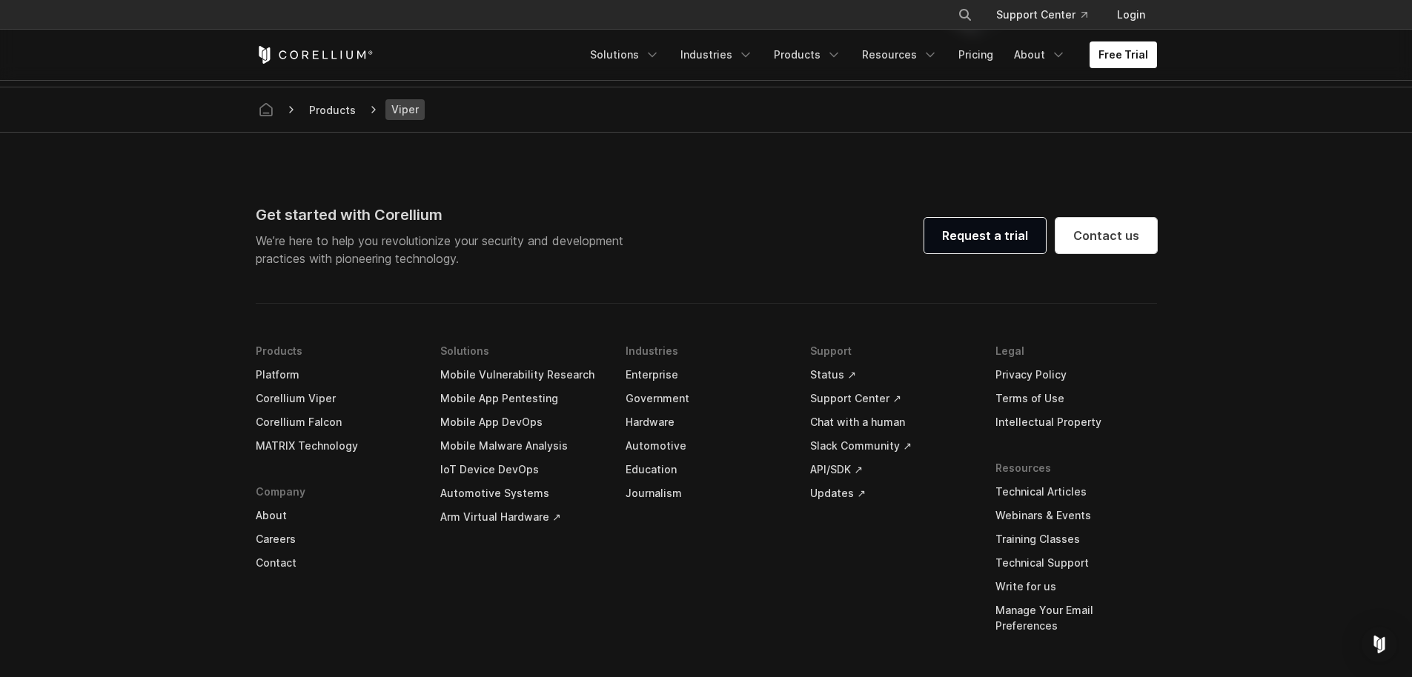
scroll to position [4142, 0]
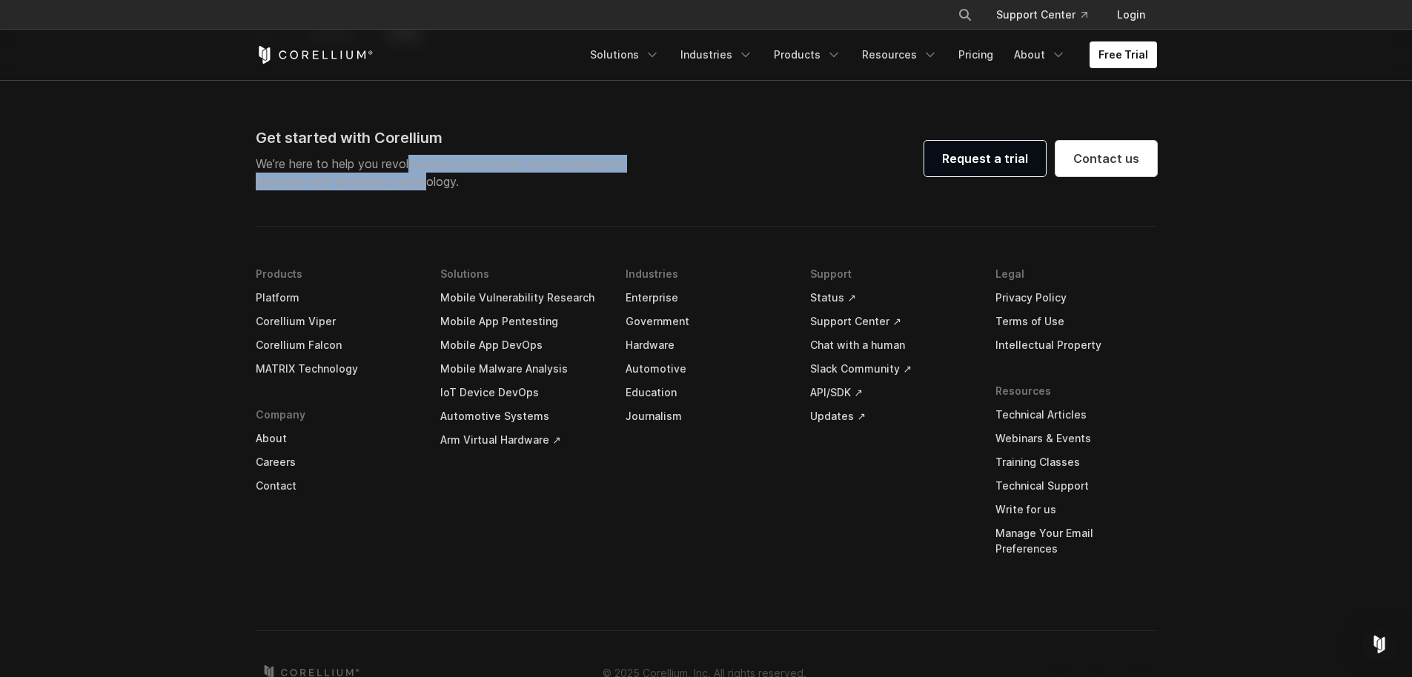
drag, startPoint x: 375, startPoint y: 166, endPoint x: 430, endPoint y: 196, distance: 62.7
click at [418, 194] on div "Get started with Corellium We’re here to help you revolutionize your security a…" at bounding box center [706, 409] width 931 height 564
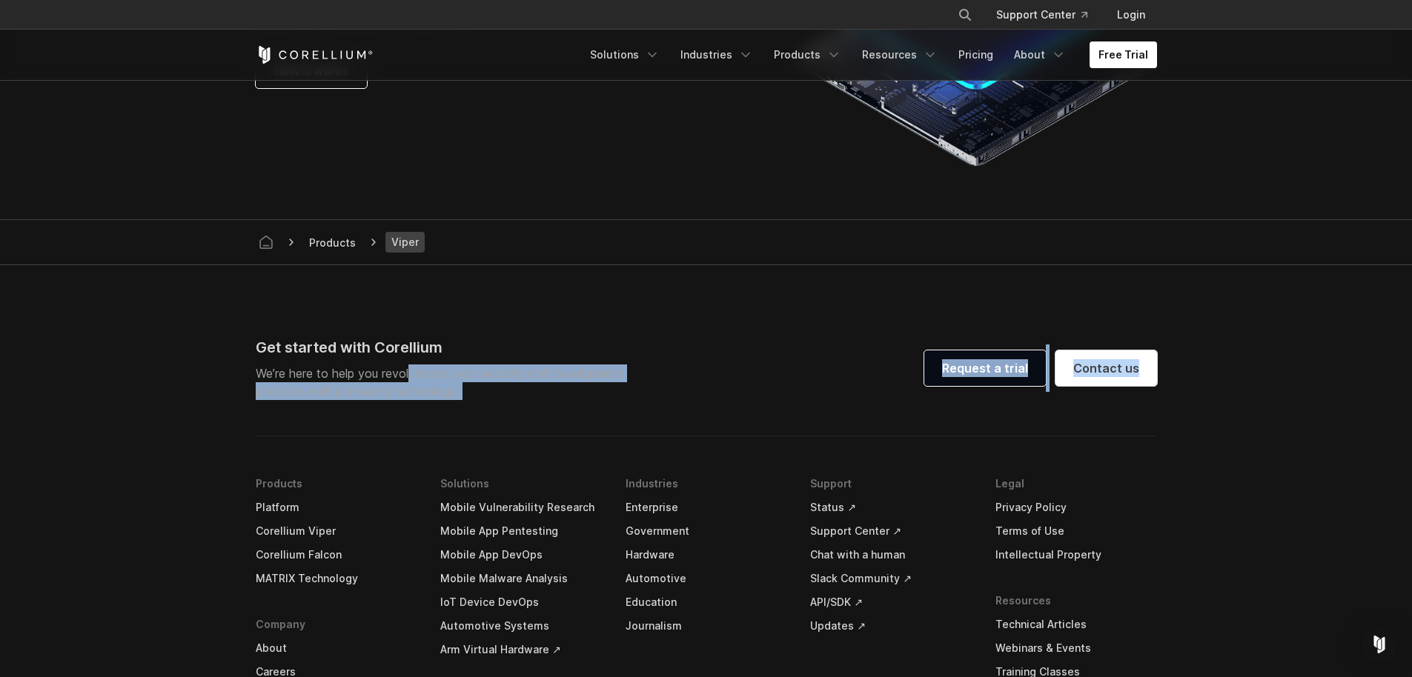
scroll to position [3917, 0]
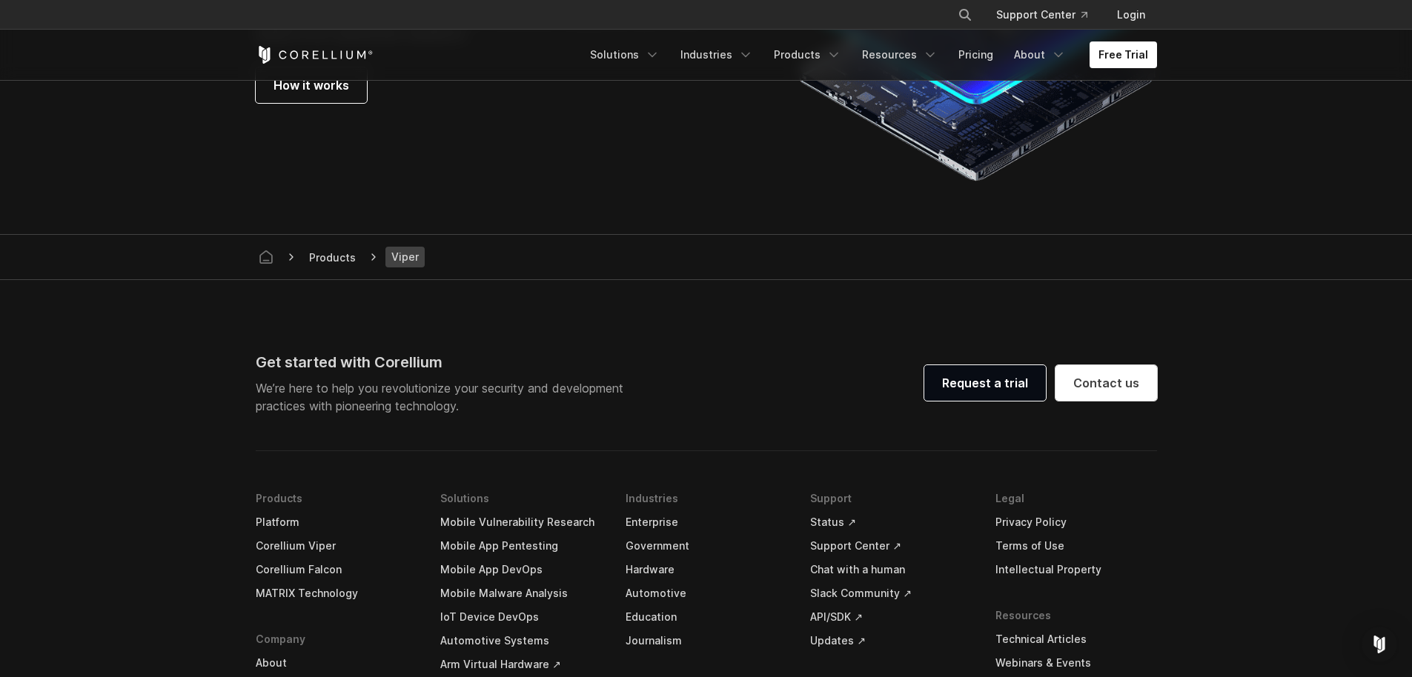
click at [352, 253] on span "Products" at bounding box center [332, 257] width 59 height 19
click at [337, 262] on span "Products" at bounding box center [332, 257] width 59 height 19
click at [828, 51] on link "Products" at bounding box center [807, 55] width 85 height 27
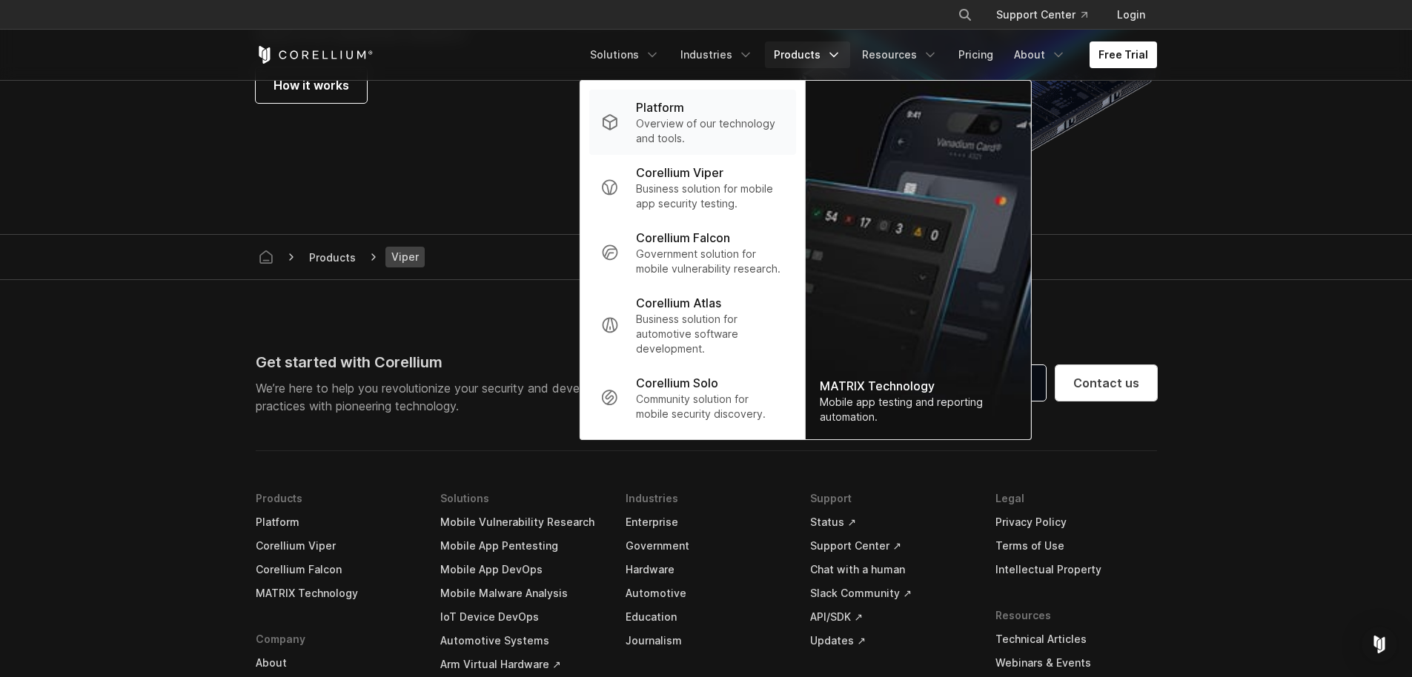
click at [746, 127] on p "Overview of our technology and tools." at bounding box center [709, 131] width 147 height 30
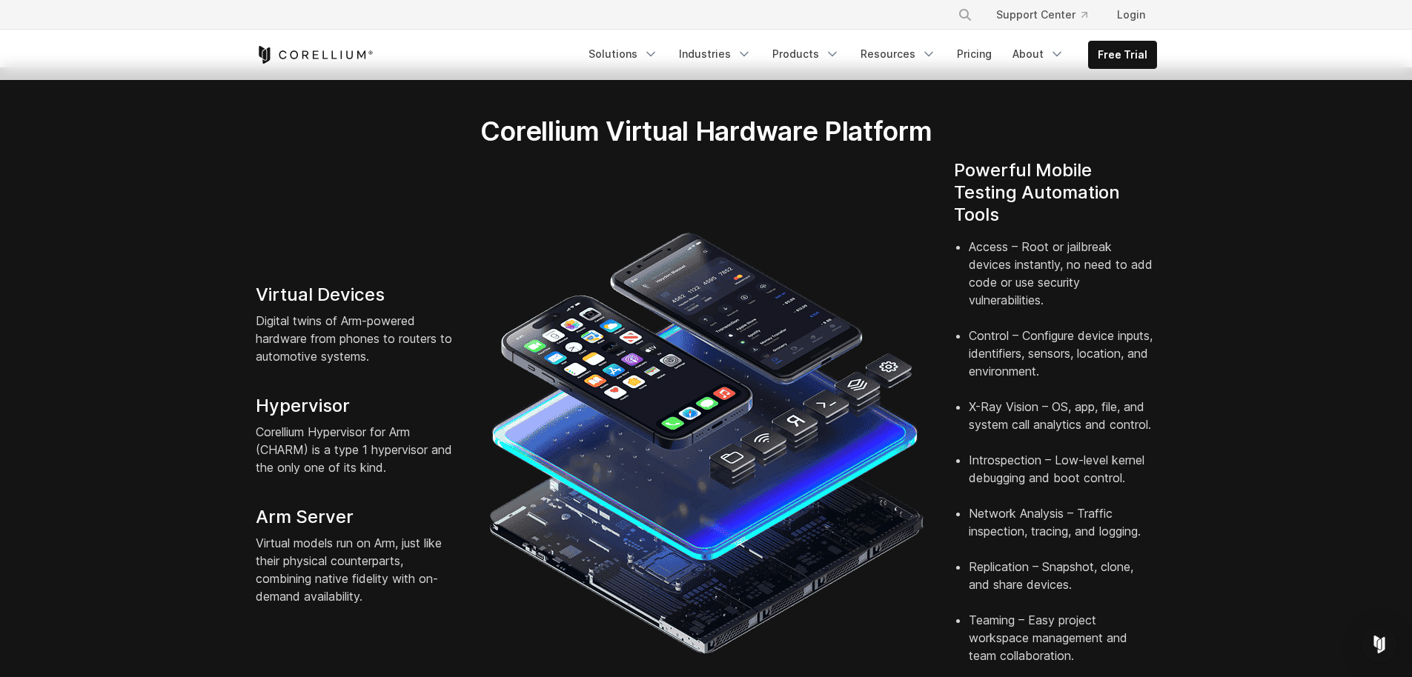
scroll to position [267, 0]
click at [269, 283] on h4 "Virtual Devices" at bounding box center [357, 294] width 203 height 22
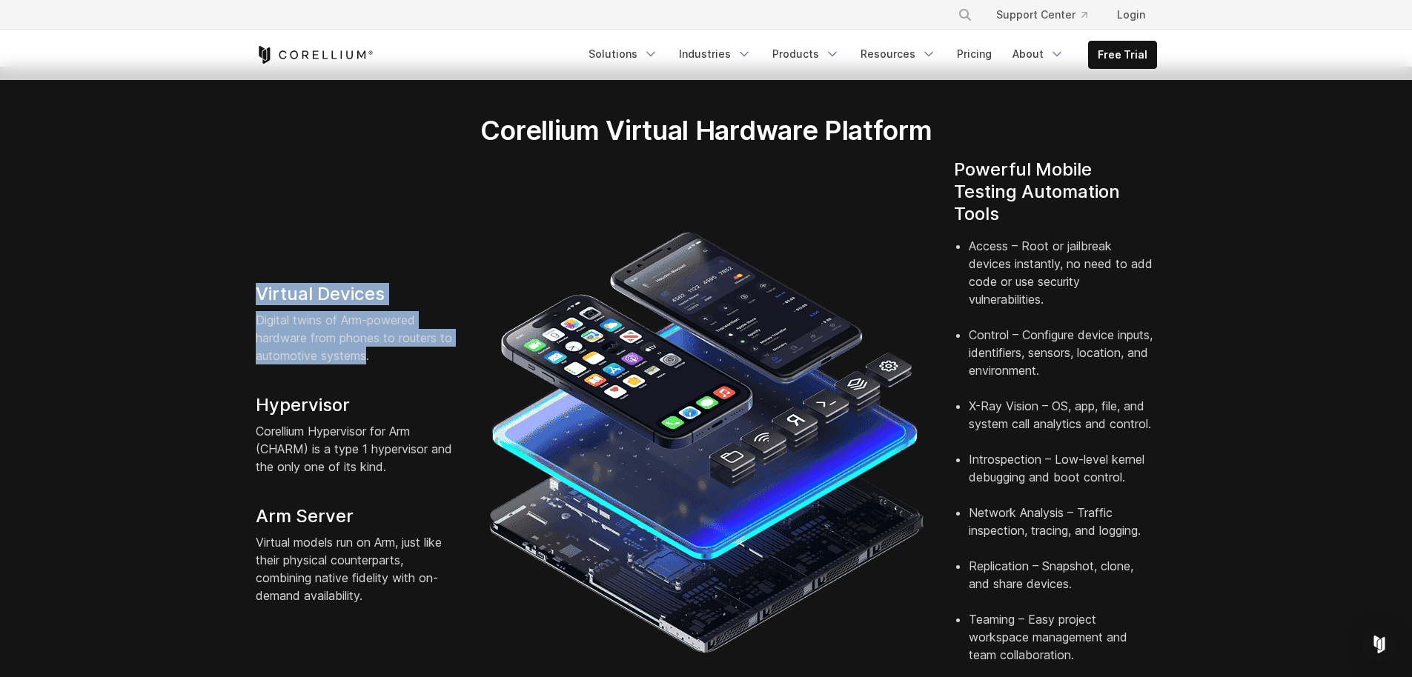
drag, startPoint x: 269, startPoint y: 276, endPoint x: 322, endPoint y: 341, distance: 83.7
click at [323, 334] on div "Virtual Devices Digital twins of Arm-powered hardware from phones to routers to…" at bounding box center [357, 444] width 233 height 322
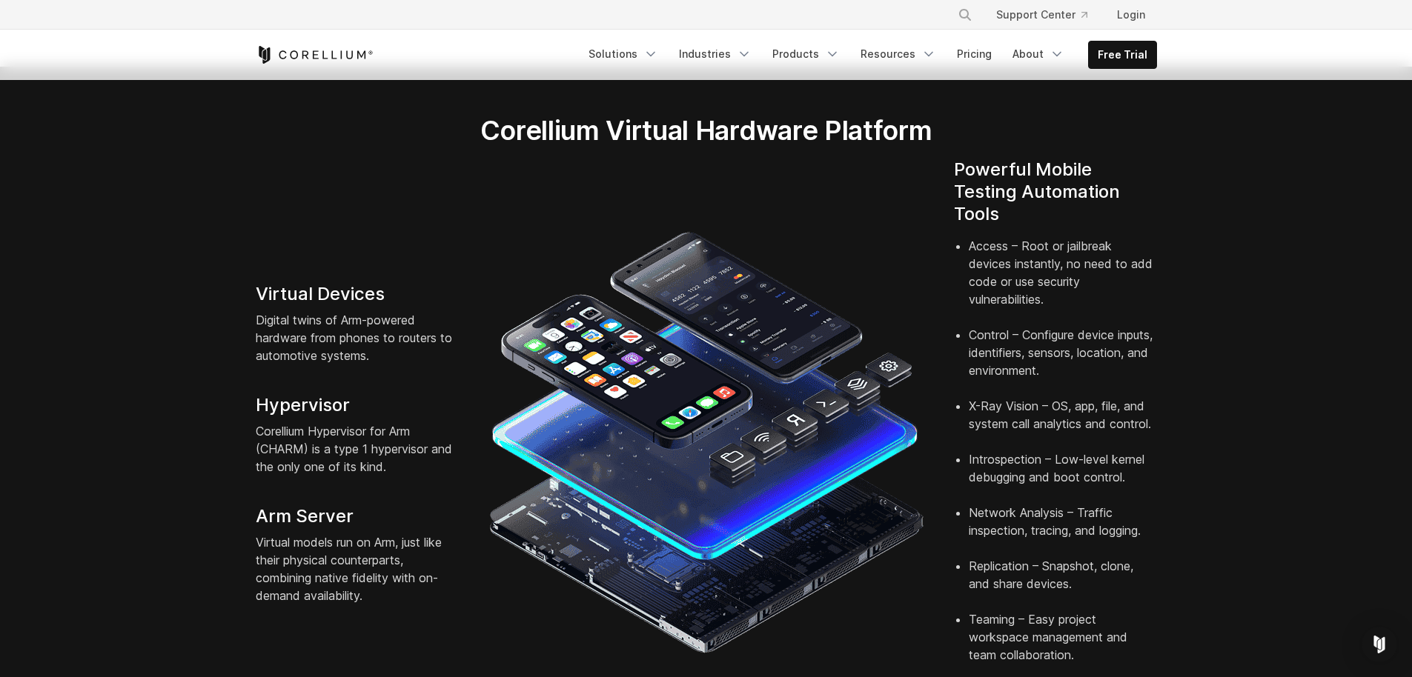
click at [262, 422] on p "Corellium Hypervisor for Arm (CHARM) is a type 1 hypervisor and the only one of…" at bounding box center [357, 448] width 203 height 53
drag, startPoint x: 262, startPoint y: 414, endPoint x: 390, endPoint y: 450, distance: 132.6
click at [390, 450] on p "Corellium Hypervisor for Arm (CHARM) is a type 1 hypervisor and the only one of…" at bounding box center [357, 448] width 203 height 53
click at [354, 422] on p "Corellium Hypervisor for Arm (CHARM) is a type 1 hypervisor and the only one of…" at bounding box center [357, 448] width 203 height 53
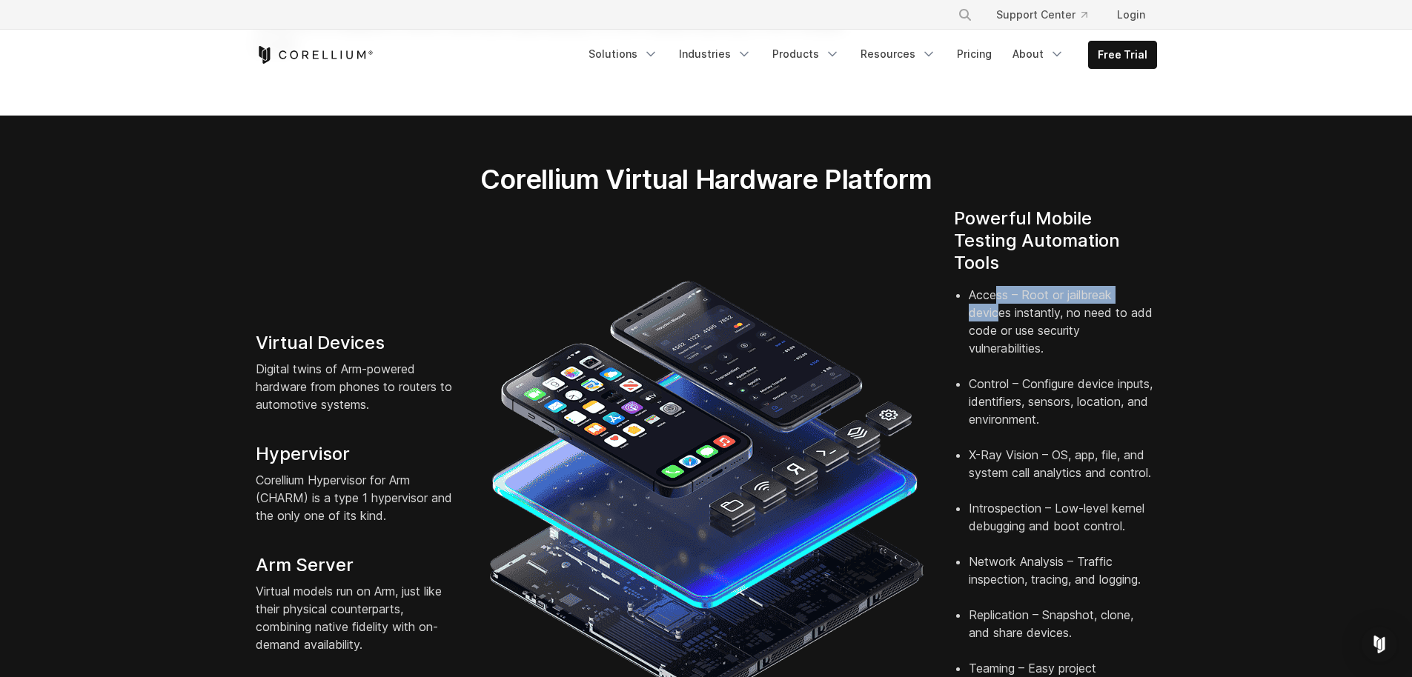
drag, startPoint x: 995, startPoint y: 271, endPoint x: 1004, endPoint y: 326, distance: 55.4
click at [1001, 319] on li "Access – Root or jailbreak devices instantly, no need to add code or use securi…" at bounding box center [1063, 330] width 188 height 89
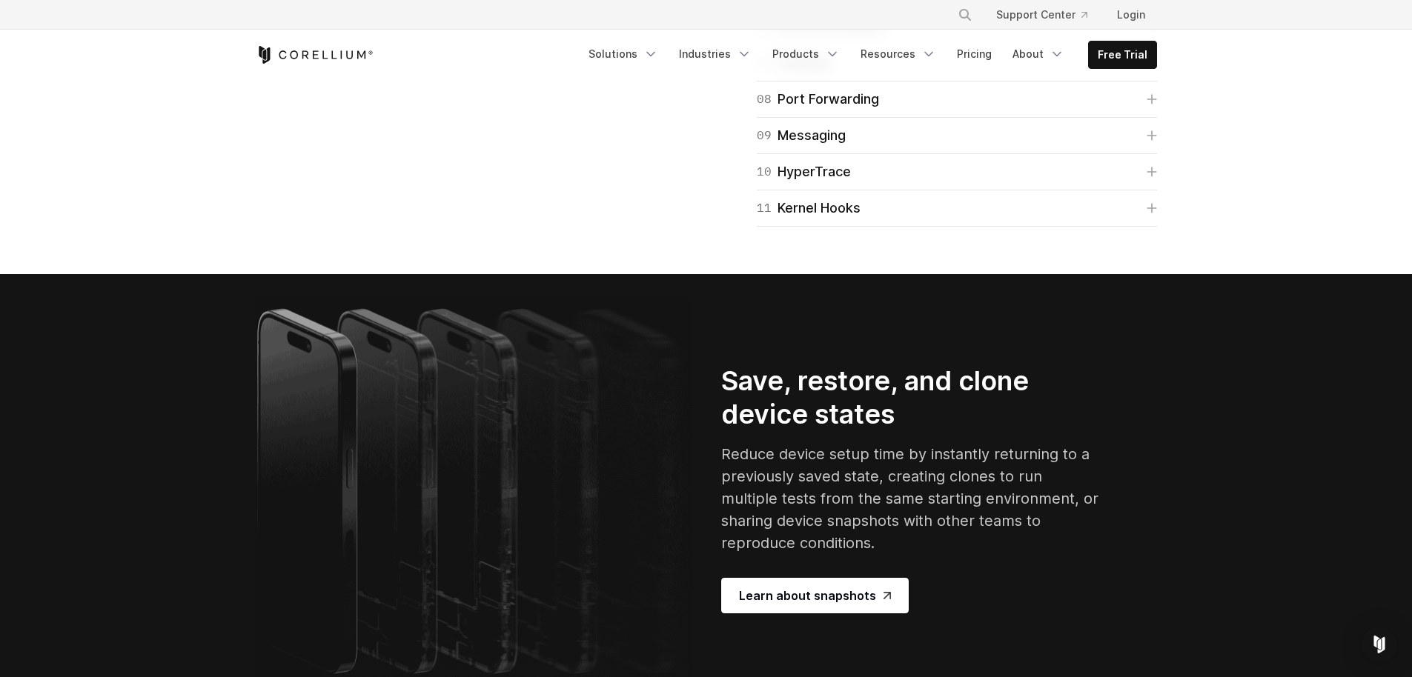
click at [819, 37] on link "06 [PERSON_NAME]" at bounding box center [957, 26] width 400 height 21
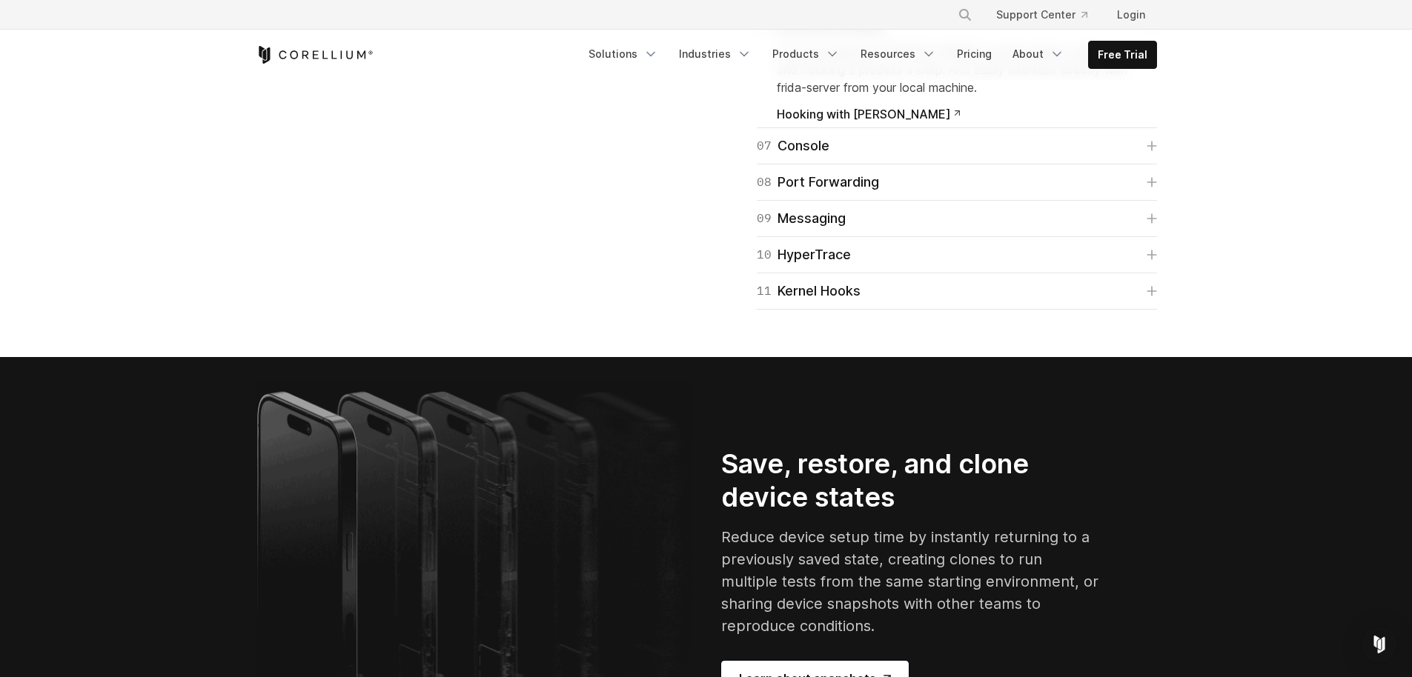
click at [864, 95] on span "Our pre-integrated [PERSON_NAME] console makes scripting and hooking a process …" at bounding box center [952, 69] width 351 height 50
drag, startPoint x: 864, startPoint y: 387, endPoint x: 868, endPoint y: 402, distance: 15.3
click at [868, 95] on span "Our pre-integrated [PERSON_NAME] console makes scripting and hooking a process …" at bounding box center [952, 69] width 351 height 50
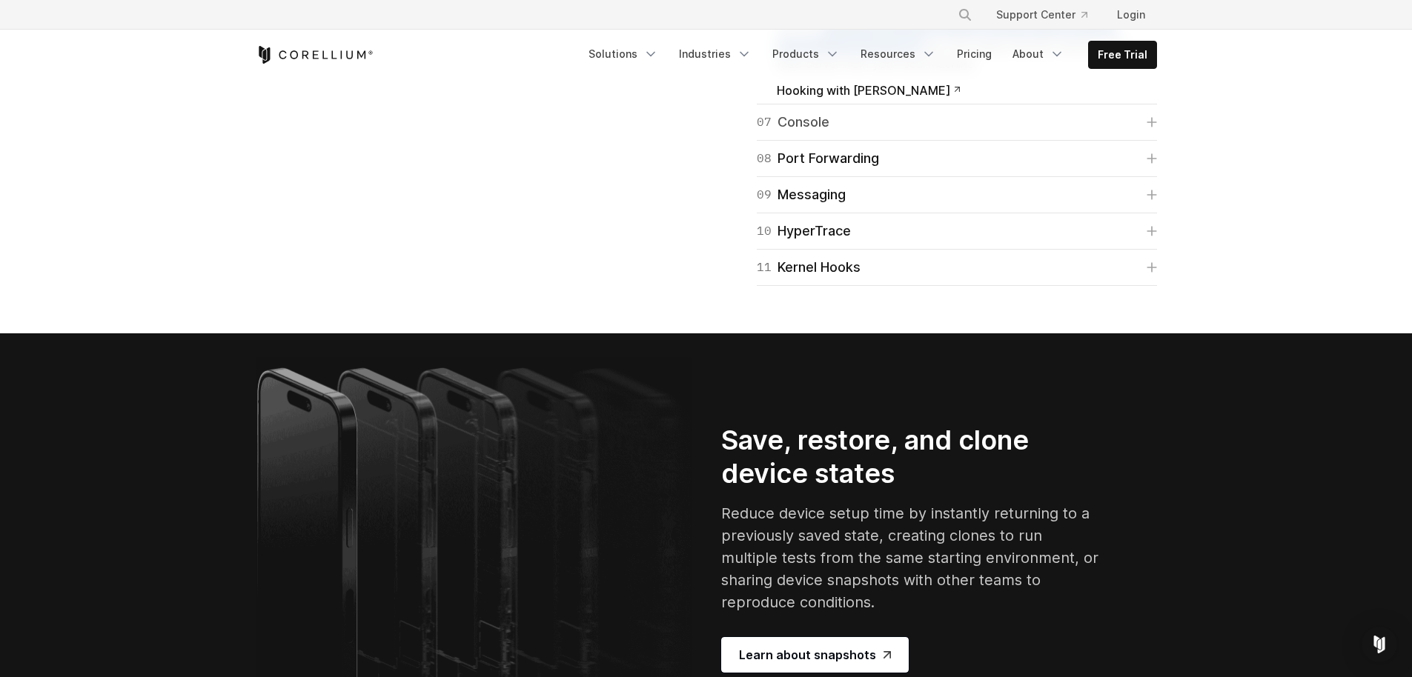
scroll to position [2584, 0]
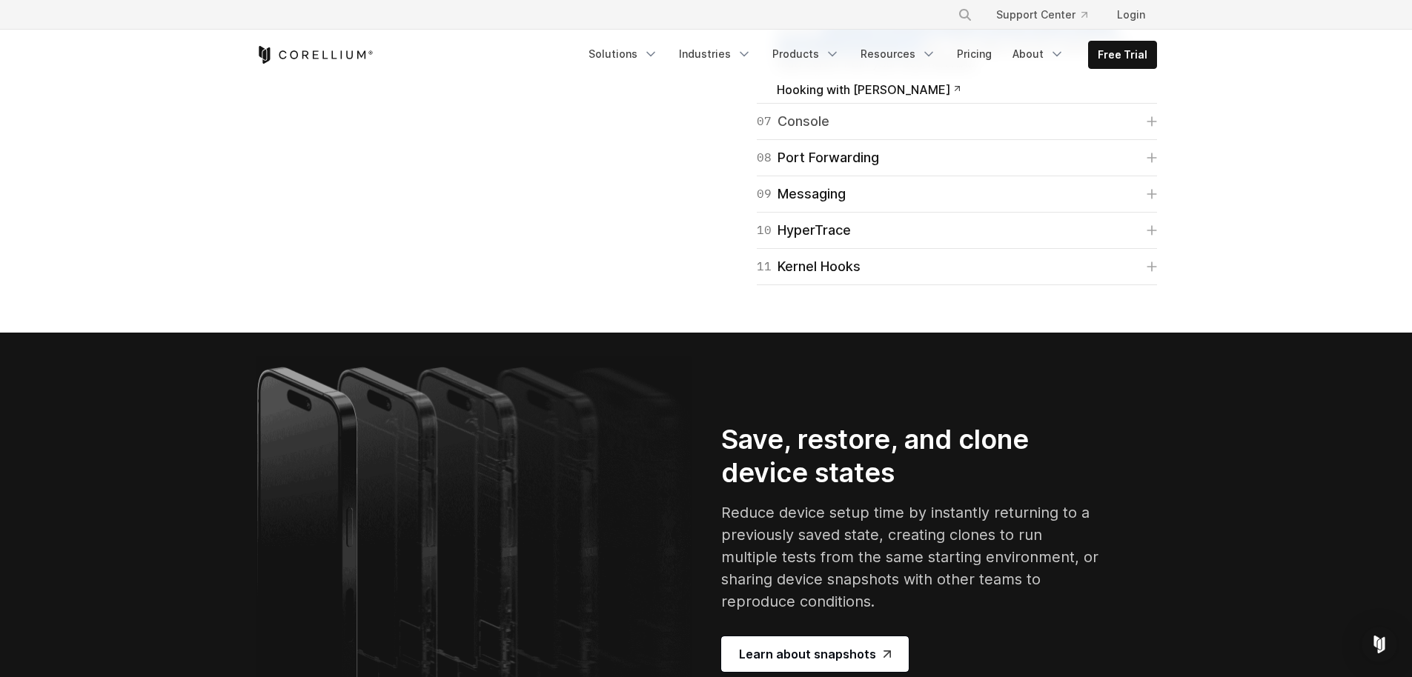
click at [849, 132] on link "07 Console" at bounding box center [957, 121] width 400 height 21
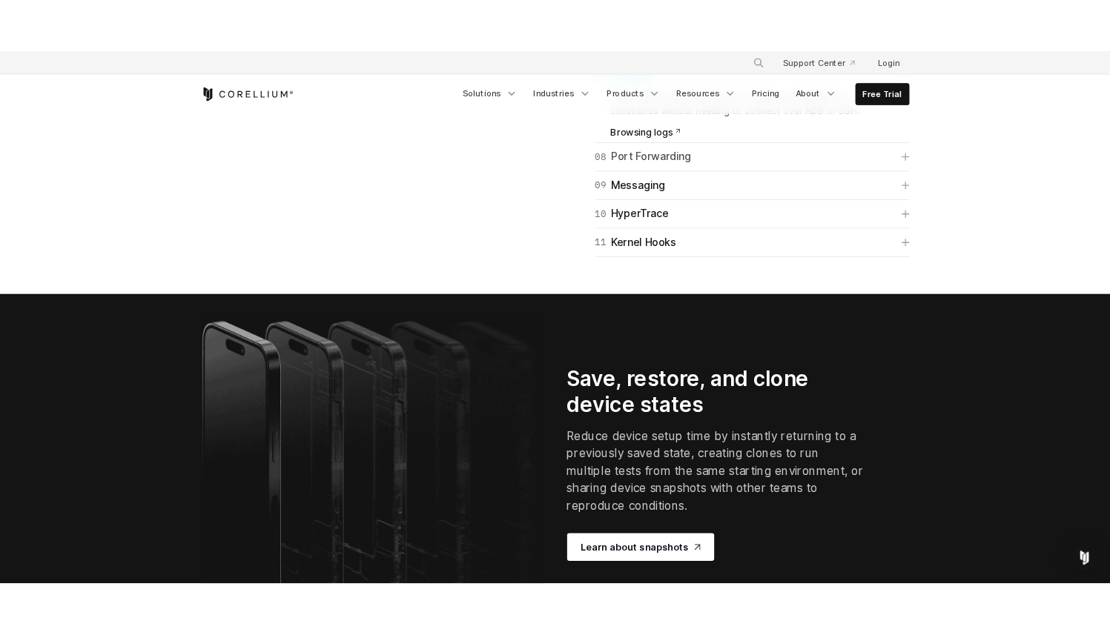
scroll to position [2693, 0]
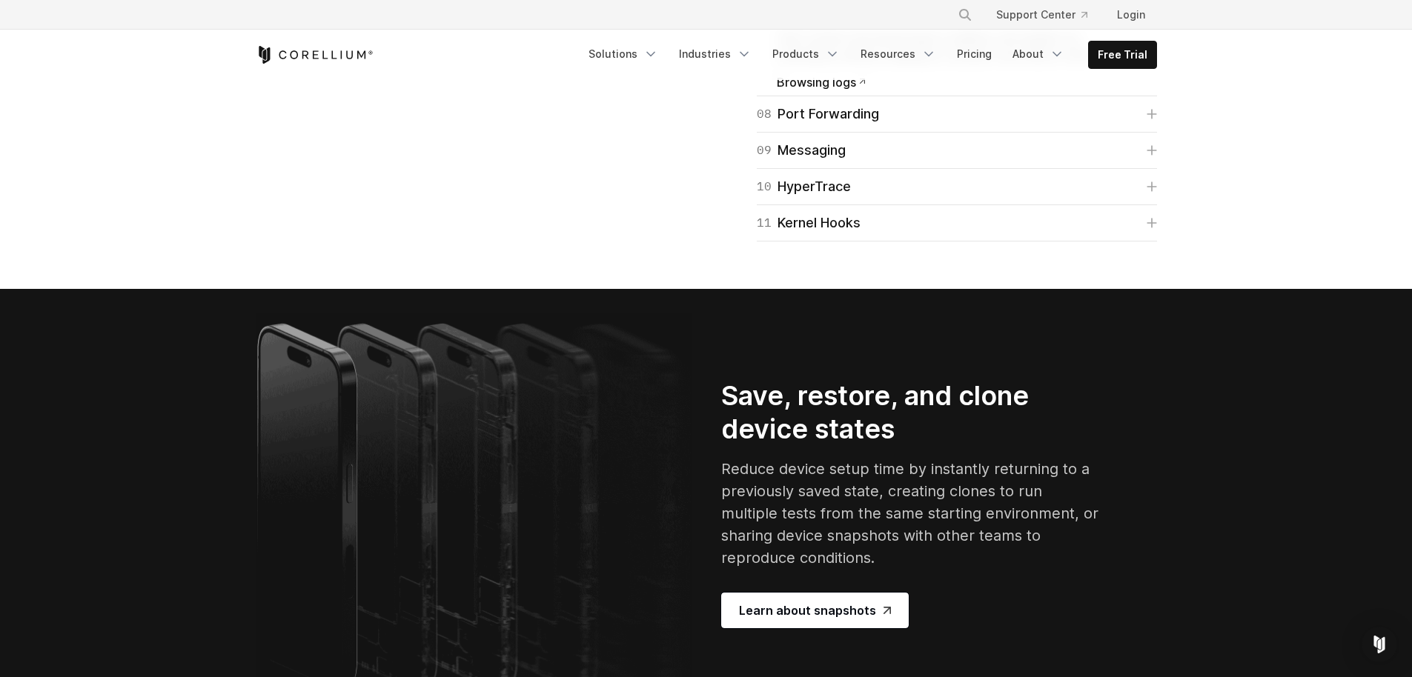
click at [829, 88] on span "Browsing logs" at bounding box center [821, 82] width 89 height 12
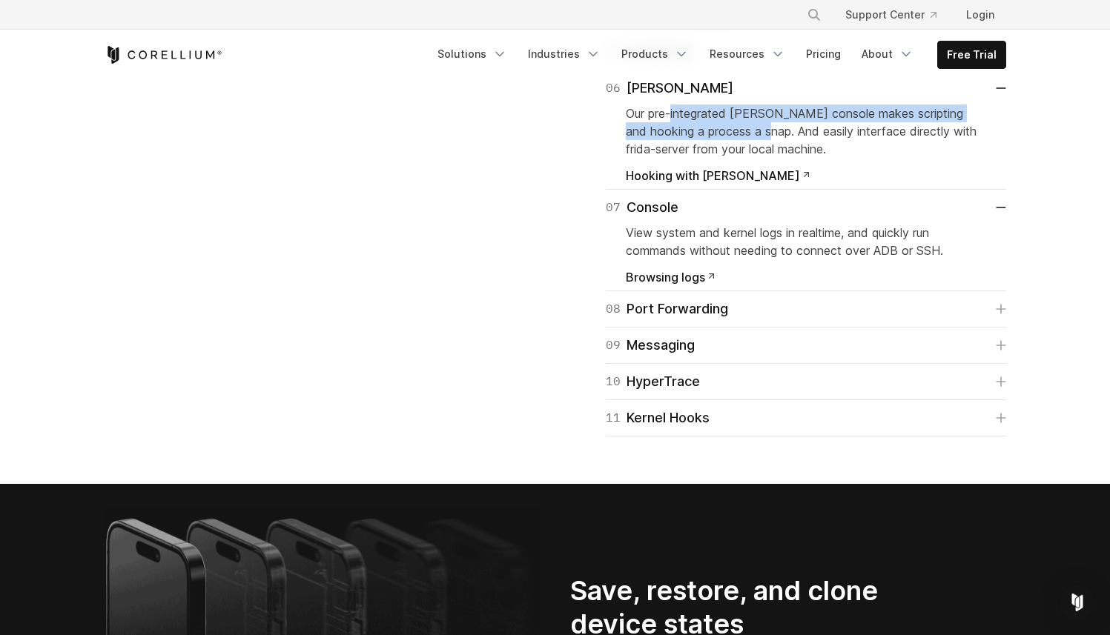
scroll to position [2495, 0]
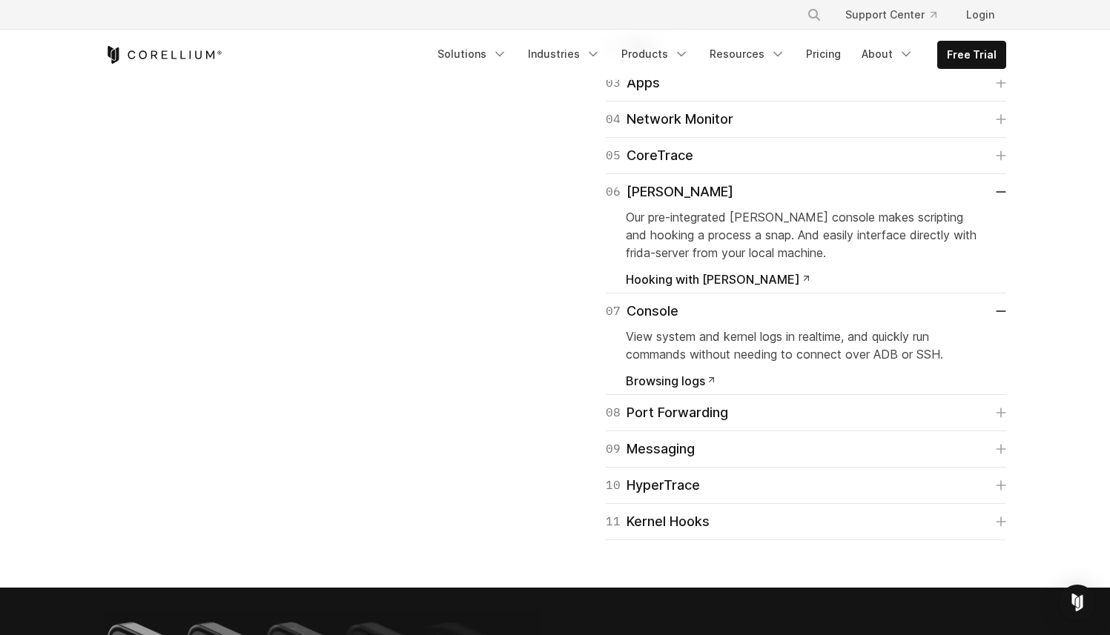
drag, startPoint x: 689, startPoint y: 293, endPoint x: 703, endPoint y: 330, distance: 39.2
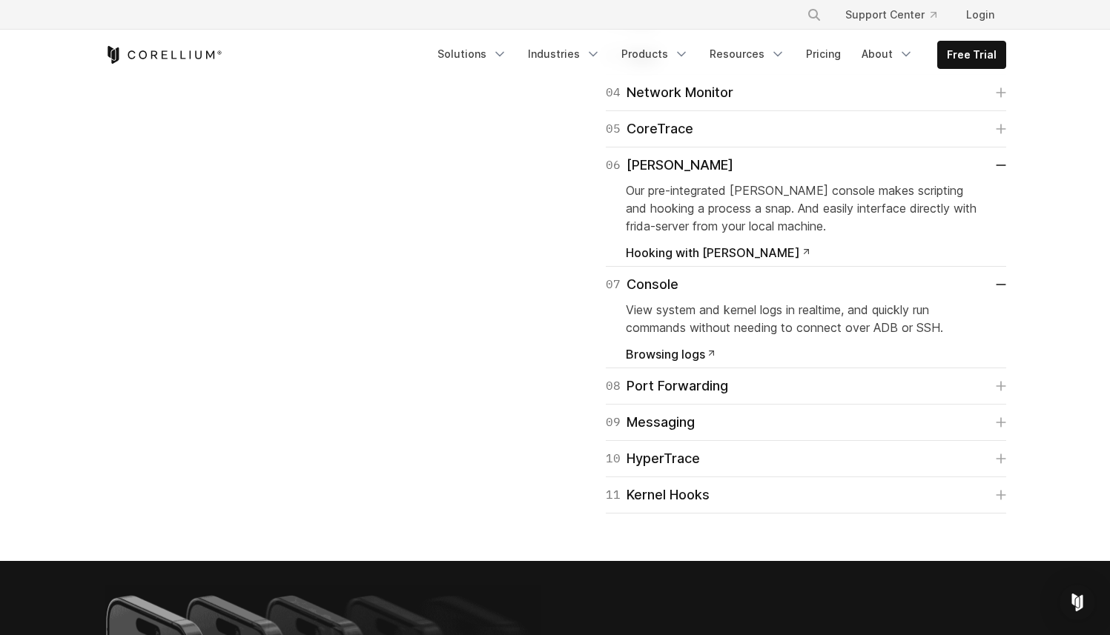
scroll to position [2524, 0]
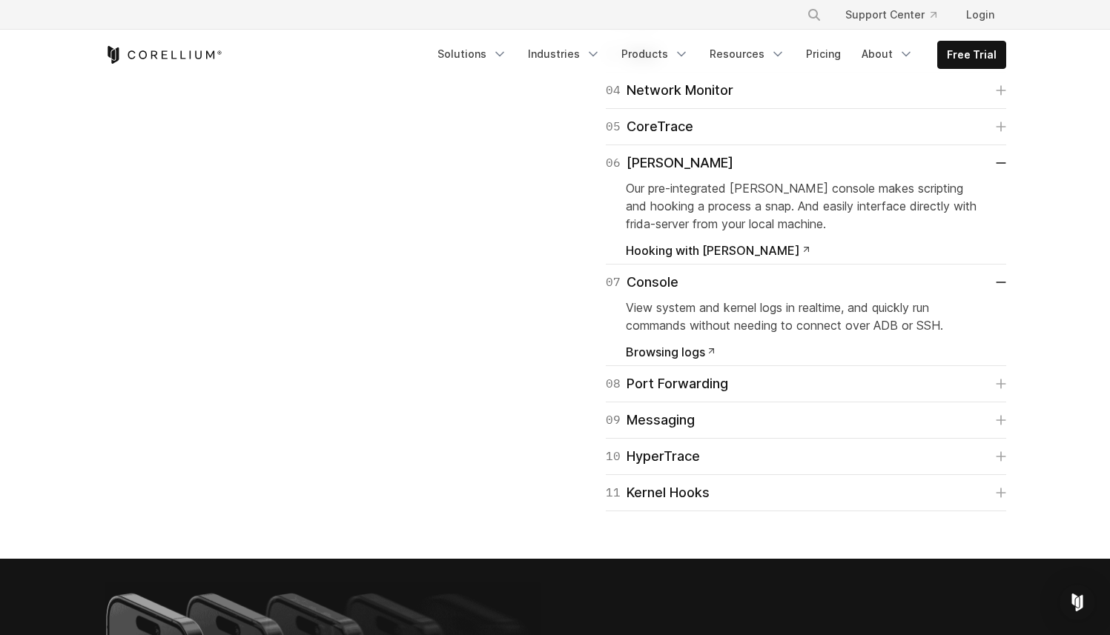
click at [690, 28] on link "02 Files" at bounding box center [806, 17] width 400 height 21
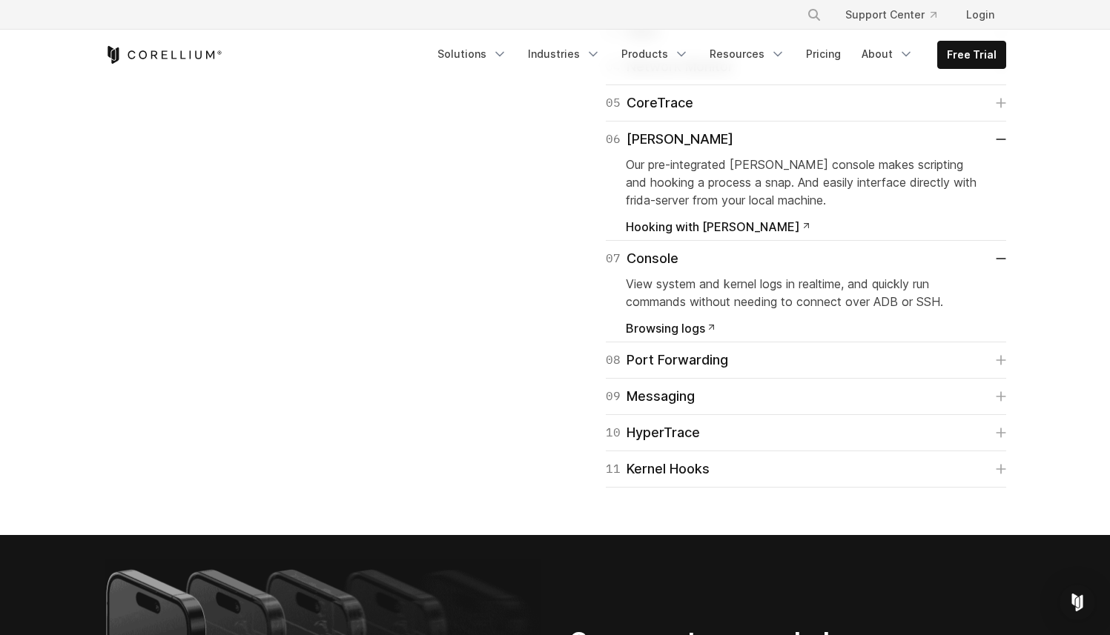
scroll to position [2621, 0]
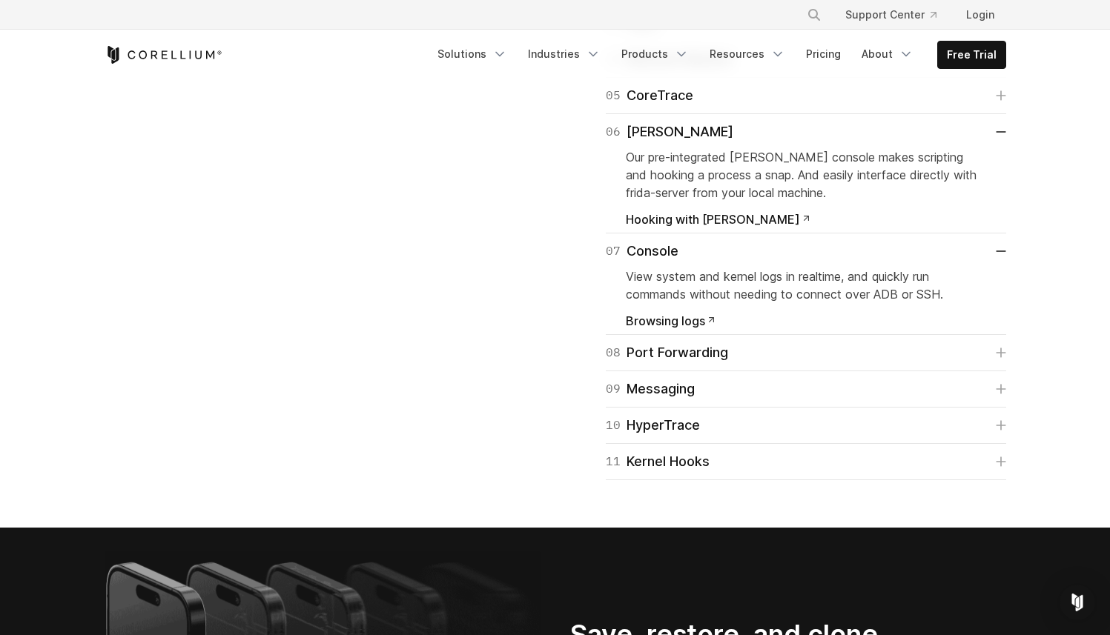
click at [671, 33] on link "03 Apps" at bounding box center [806, 23] width 400 height 21
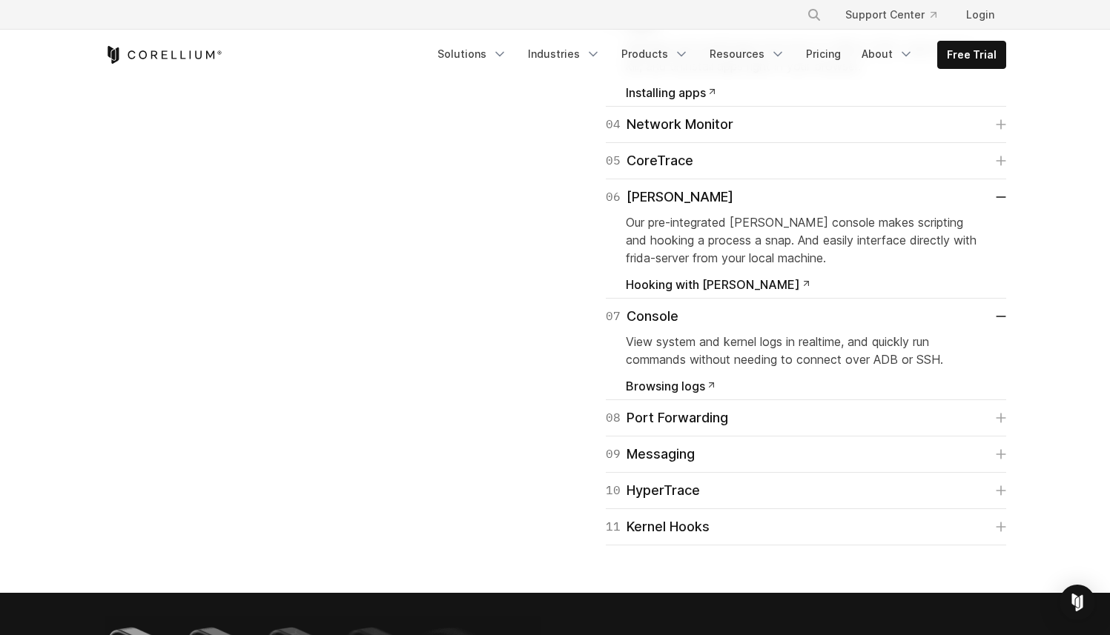
click at [690, 73] on span "Manage and install apps from the UI, ADB or IDE. Load, launch, kill, and uninst…" at bounding box center [800, 57] width 348 height 33
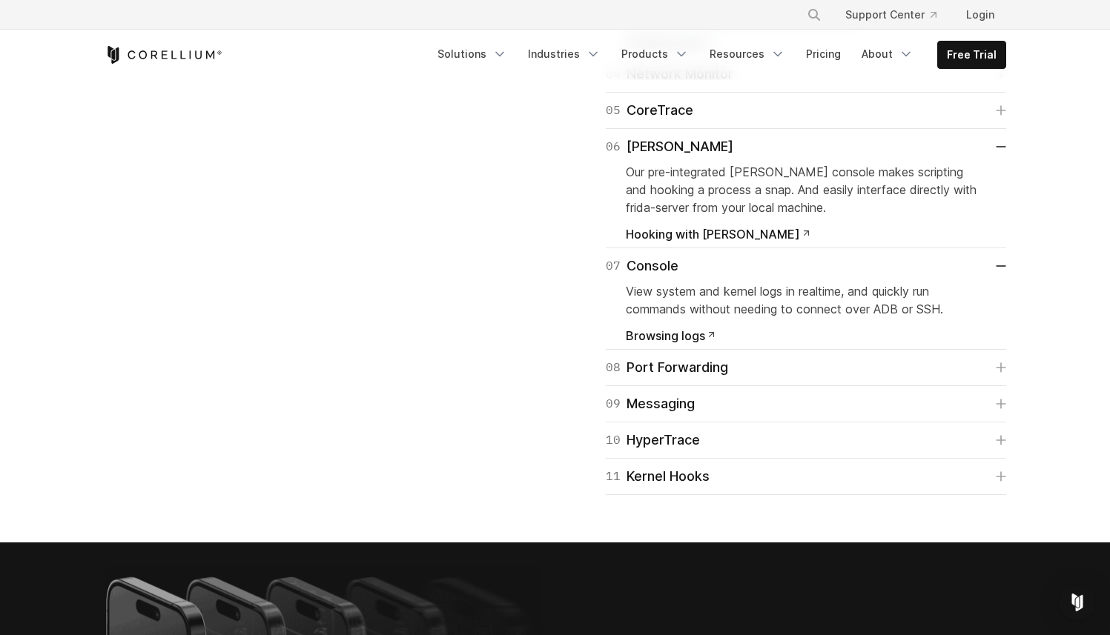
scroll to position [2676, 0]
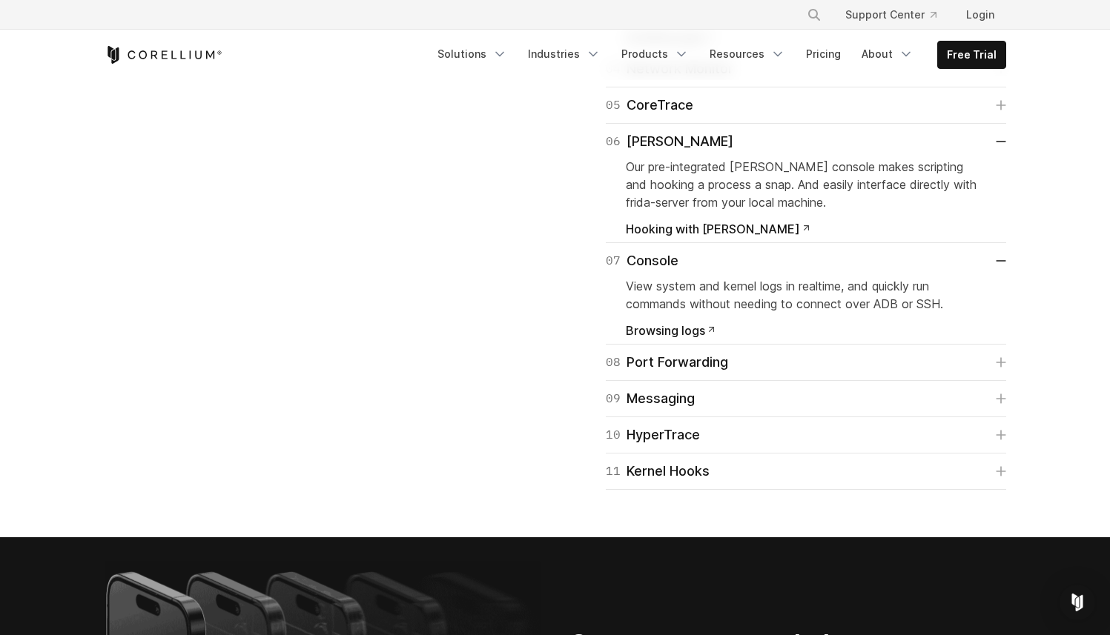
click at [669, 18] on span "Manage and install apps from the UI, ADB or IDE. Load, launch, kill, and uninst…" at bounding box center [800, 1] width 348 height 33
drag, startPoint x: 669, startPoint y: 322, endPoint x: 860, endPoint y: 342, distance: 192.2
click at [860, 18] on span "Manage and install apps from the UI, ADB or IDE. Load, launch, kill, and uninst…" at bounding box center [800, 1] width 348 height 33
click at [717, 18] on span "Manage and install apps from the UI, ADB or IDE. Load, launch, kill, and uninst…" at bounding box center [800, 1] width 348 height 33
drag, startPoint x: 717, startPoint y: 347, endPoint x: 828, endPoint y: 347, distance: 111.2
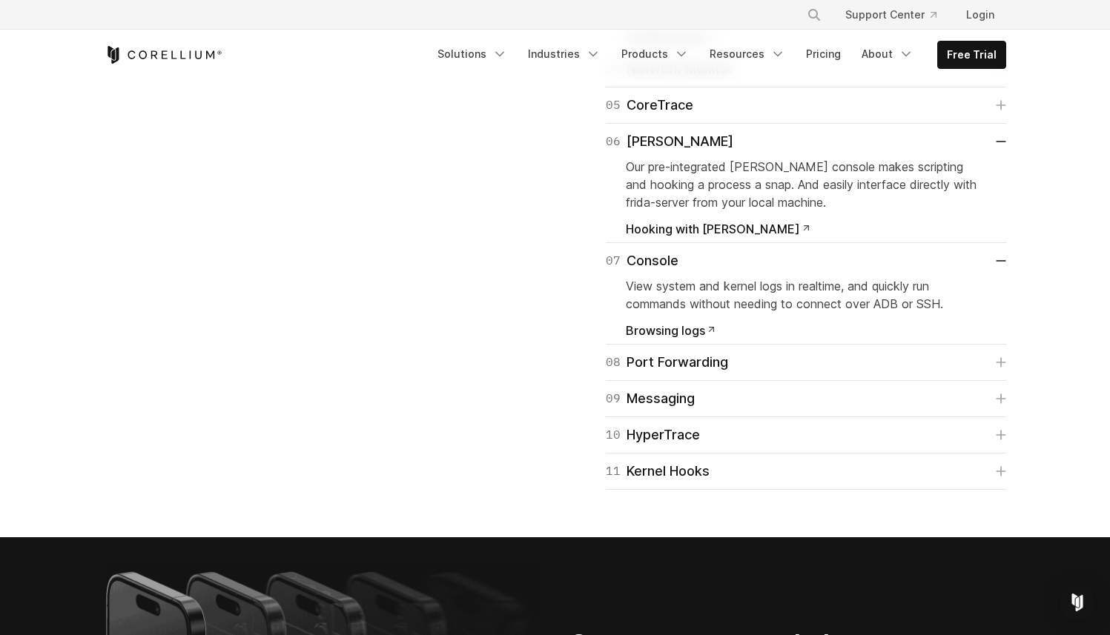
click at [828, 18] on span "Manage and install apps from the UI, ADB or IDE. Load, launch, kill, and uninst…" at bounding box center [800, 1] width 348 height 33
click at [663, 79] on div "04 Network Monitor" at bounding box center [669, 69] width 127 height 21
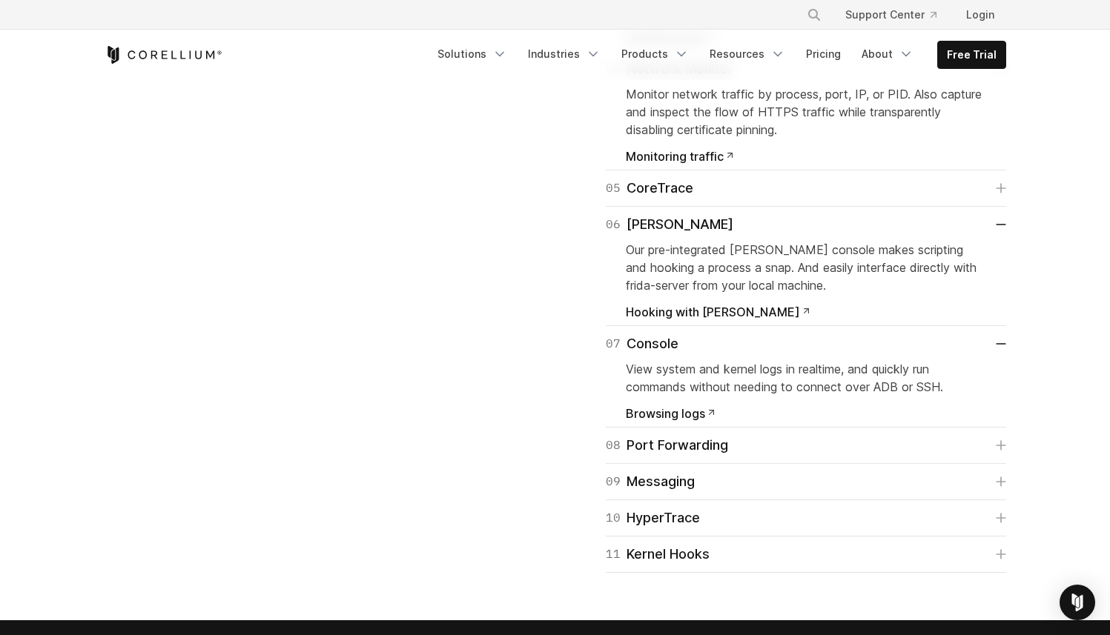
click at [734, 137] on span "Monitor network traffic by process, port, IP, or PID. Also capture and inspect …" at bounding box center [804, 112] width 356 height 50
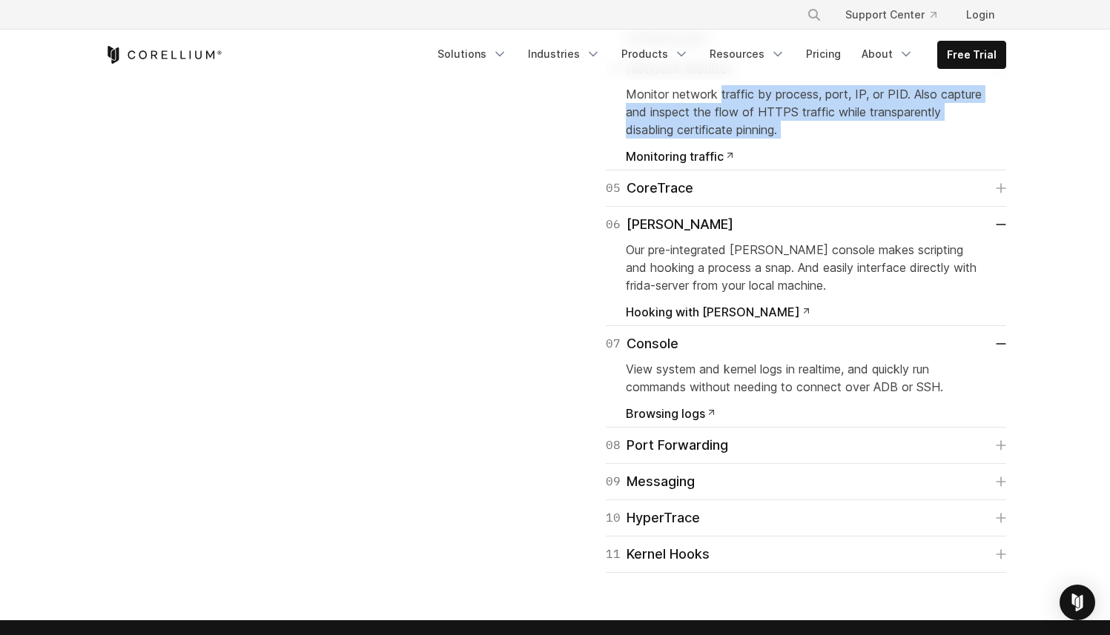
drag, startPoint x: 734, startPoint y: 434, endPoint x: 783, endPoint y: 465, distance: 58.6
click at [783, 139] on p "Monitor network traffic by process, port, IP, or PID. Also capture and inspect …" at bounding box center [806, 111] width 360 height 53
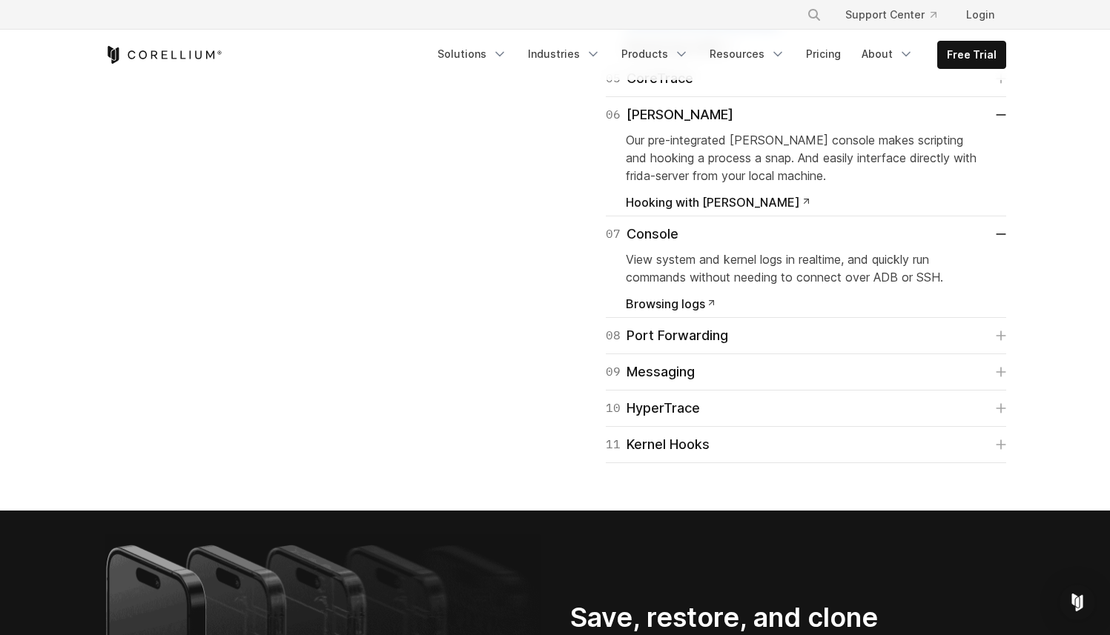
scroll to position [2792, 0]
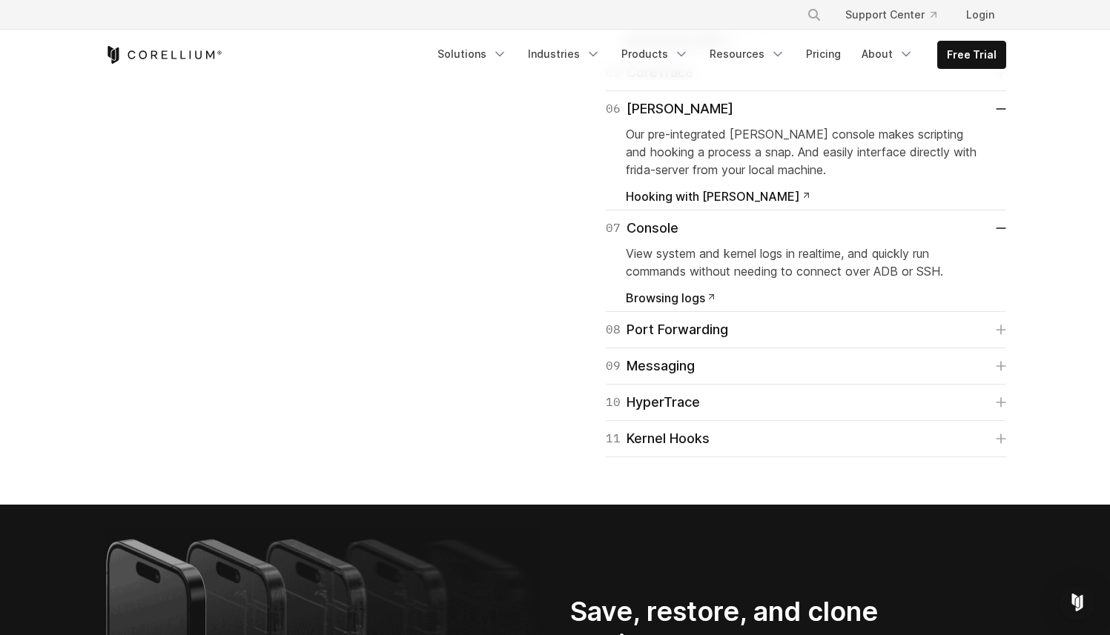
click at [655, 83] on div "05 CoreTrace" at bounding box center [649, 72] width 87 height 21
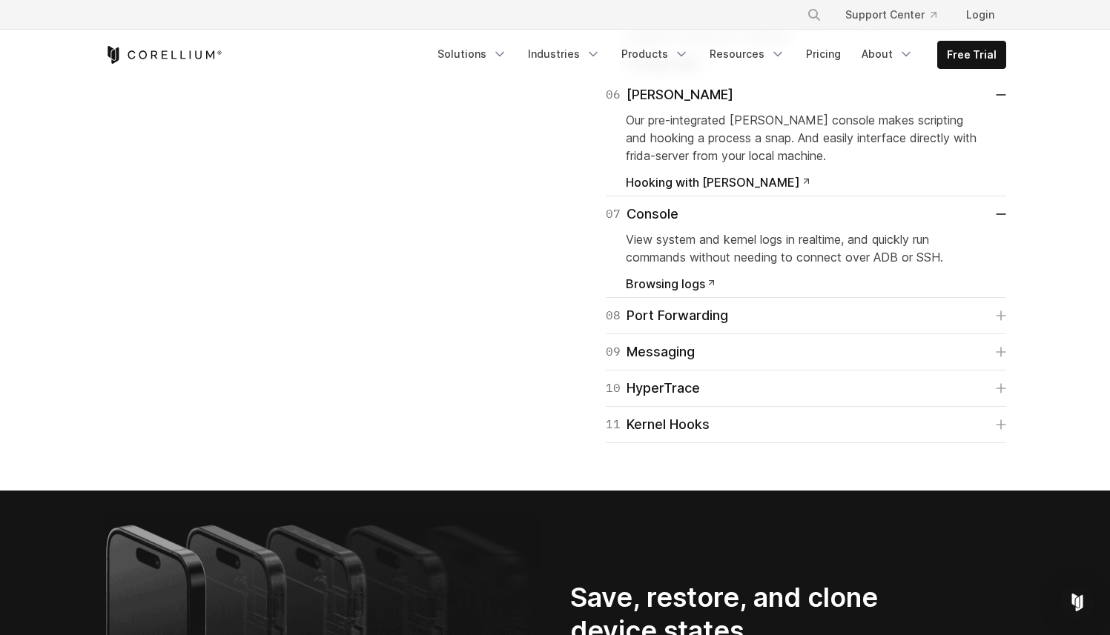
scroll to position [2885, 0]
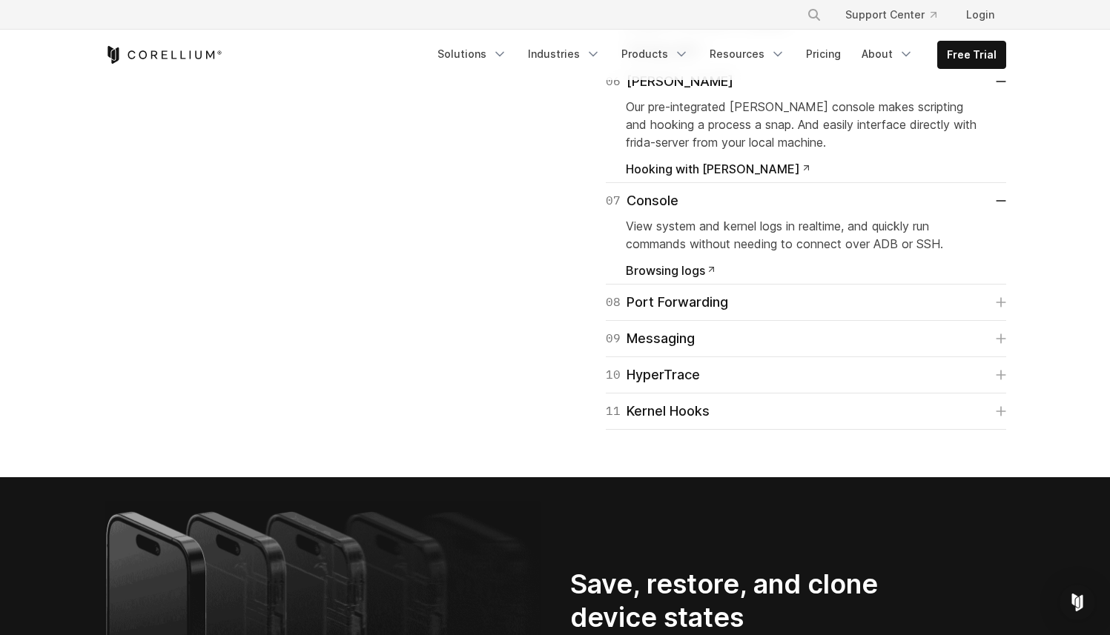
click at [692, 30] on span "Trace and log system calls for dynamic analysis to understand a program's behav…" at bounding box center [802, 14] width 353 height 33
drag, startPoint x: 692, startPoint y: 340, endPoint x: 847, endPoint y: 358, distance: 155.9
click at [659, 150] on span "Our pre-integrated [PERSON_NAME] console makes scripting and hooking a process …" at bounding box center [801, 124] width 351 height 50
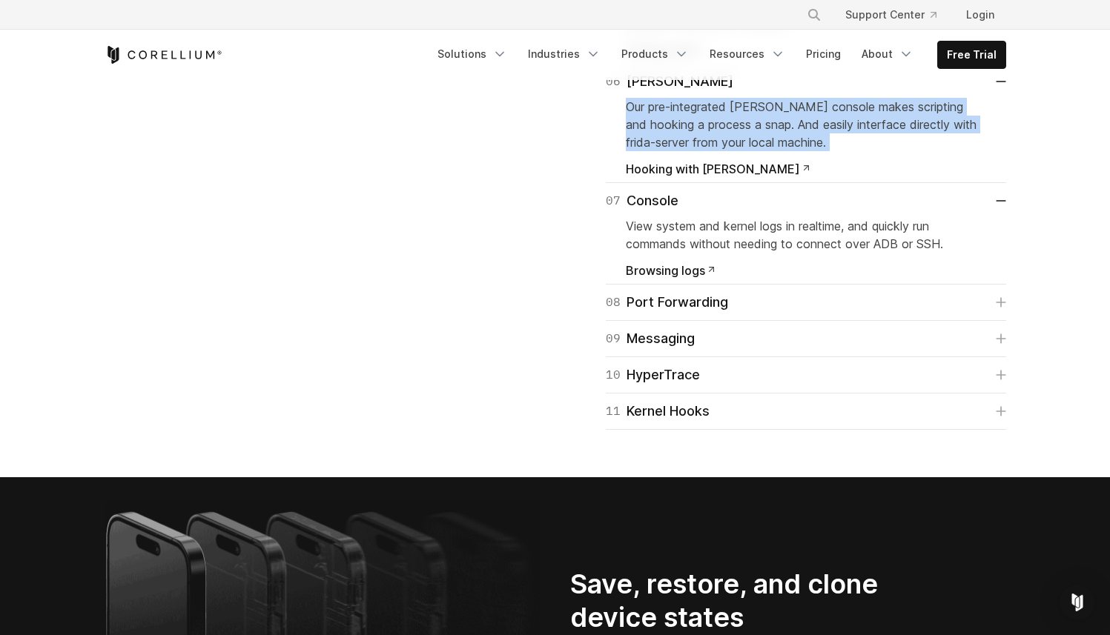
click at [659, 150] on span "Our pre-integrated [PERSON_NAME] console makes scripting and hooking a process …" at bounding box center [801, 124] width 351 height 50
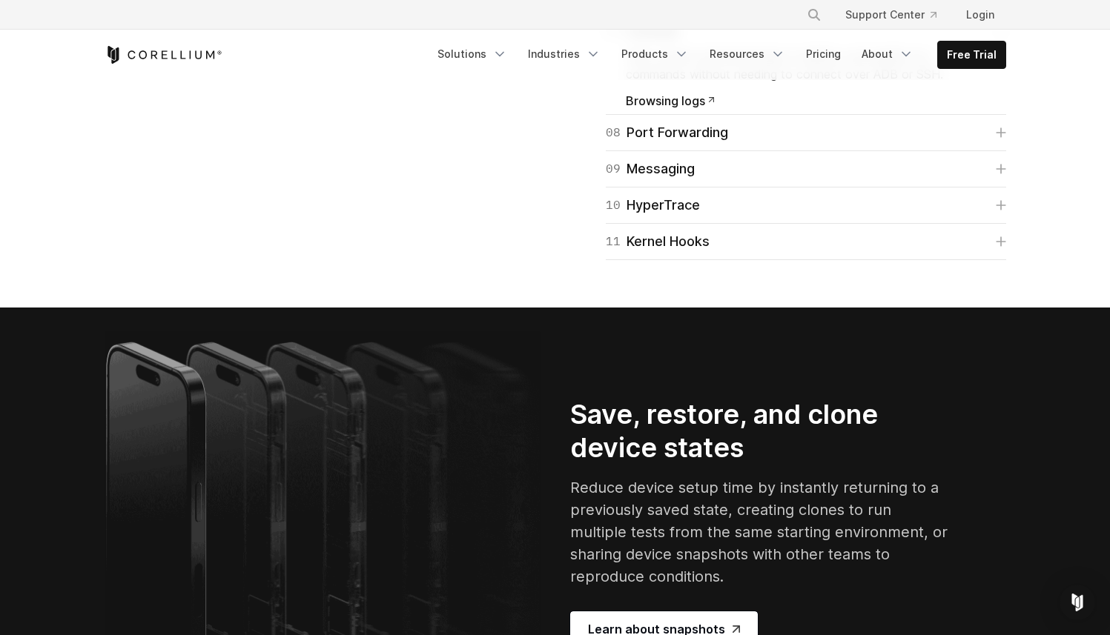
scroll to position [3056, 0]
